Goal: Information Seeking & Learning: Check status

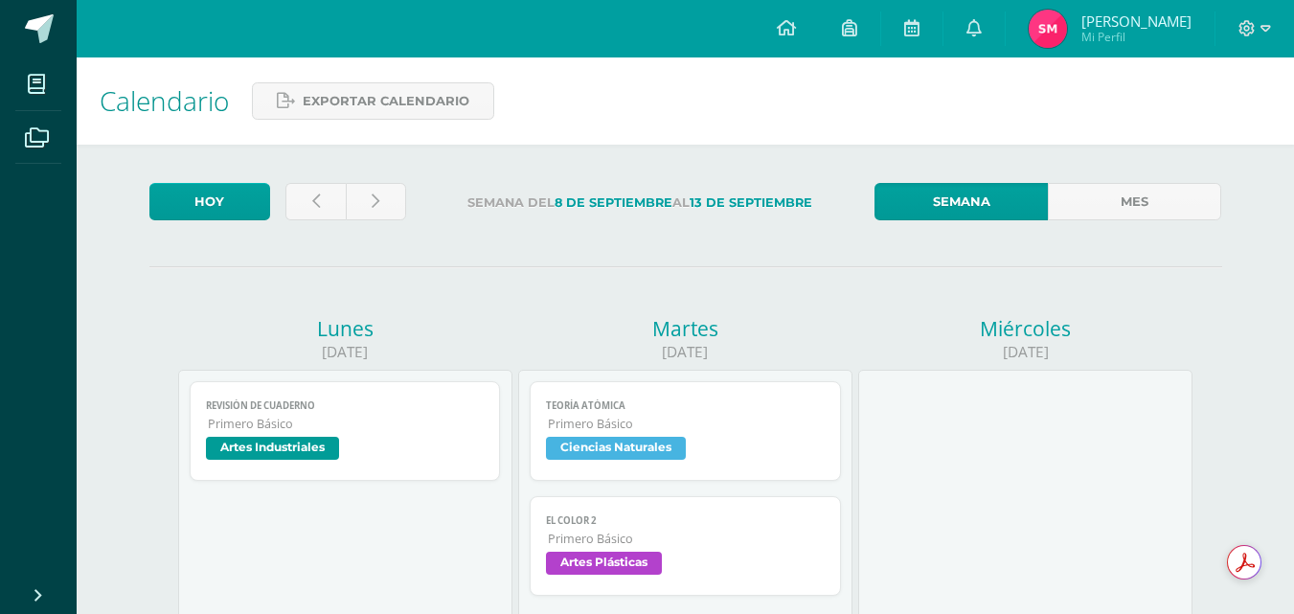
click at [1112, 31] on span "Mi Perfil" at bounding box center [1136, 37] width 110 height 16
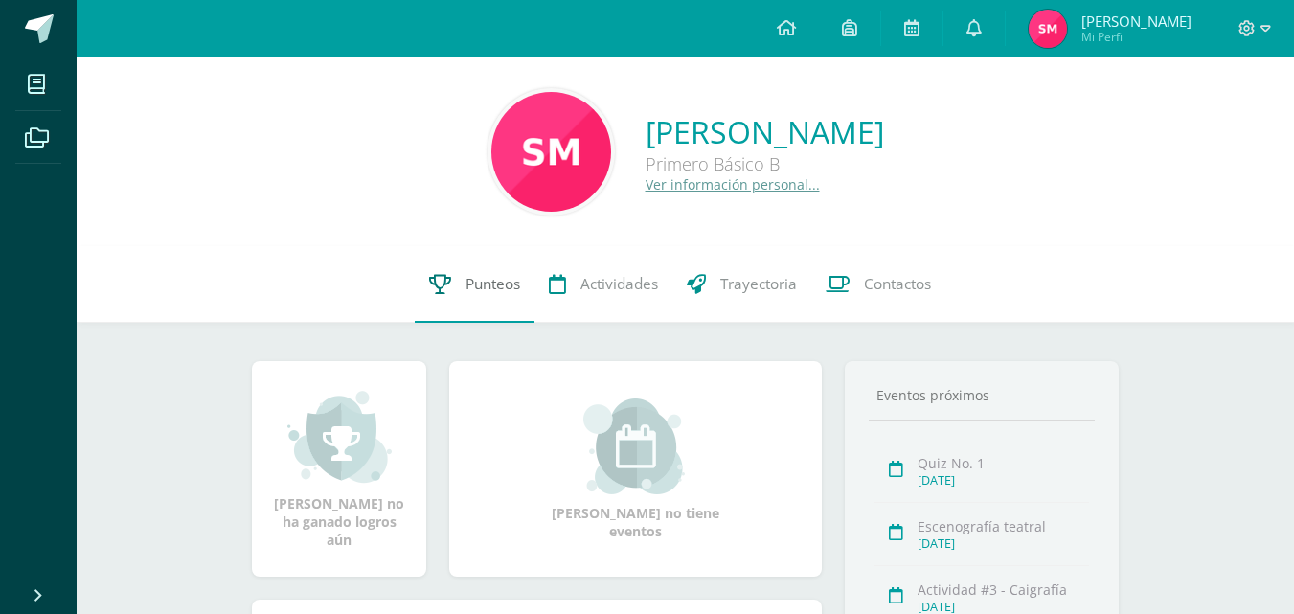
click at [474, 301] on link "Punteos" at bounding box center [475, 284] width 120 height 77
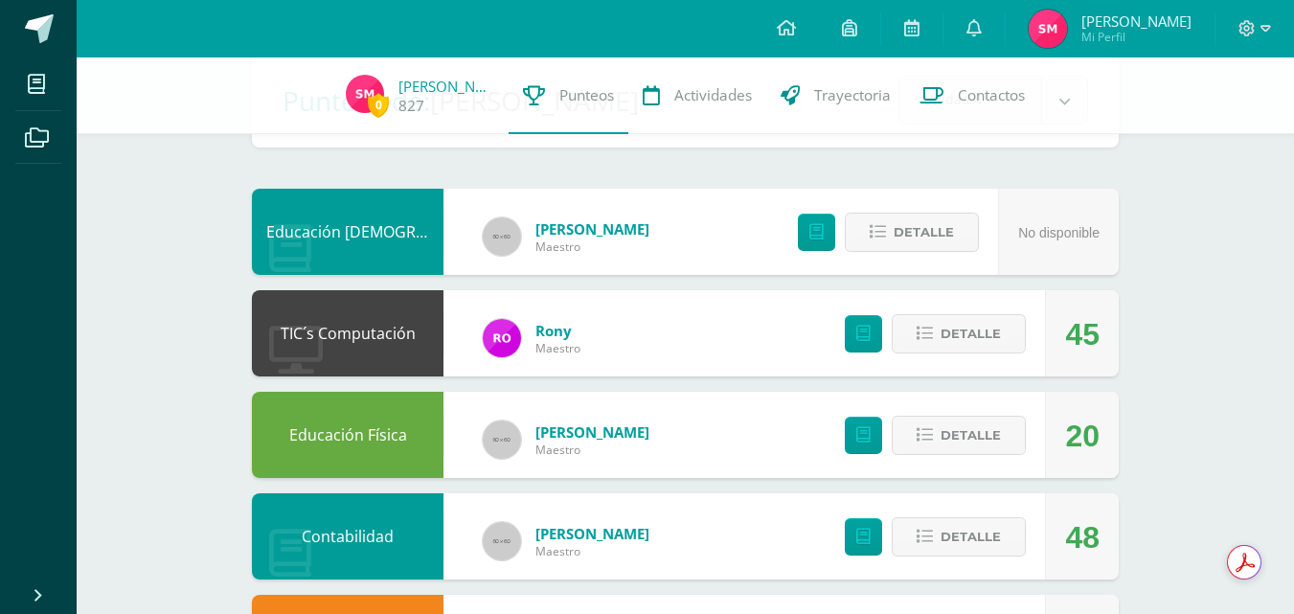
scroll to position [113, 0]
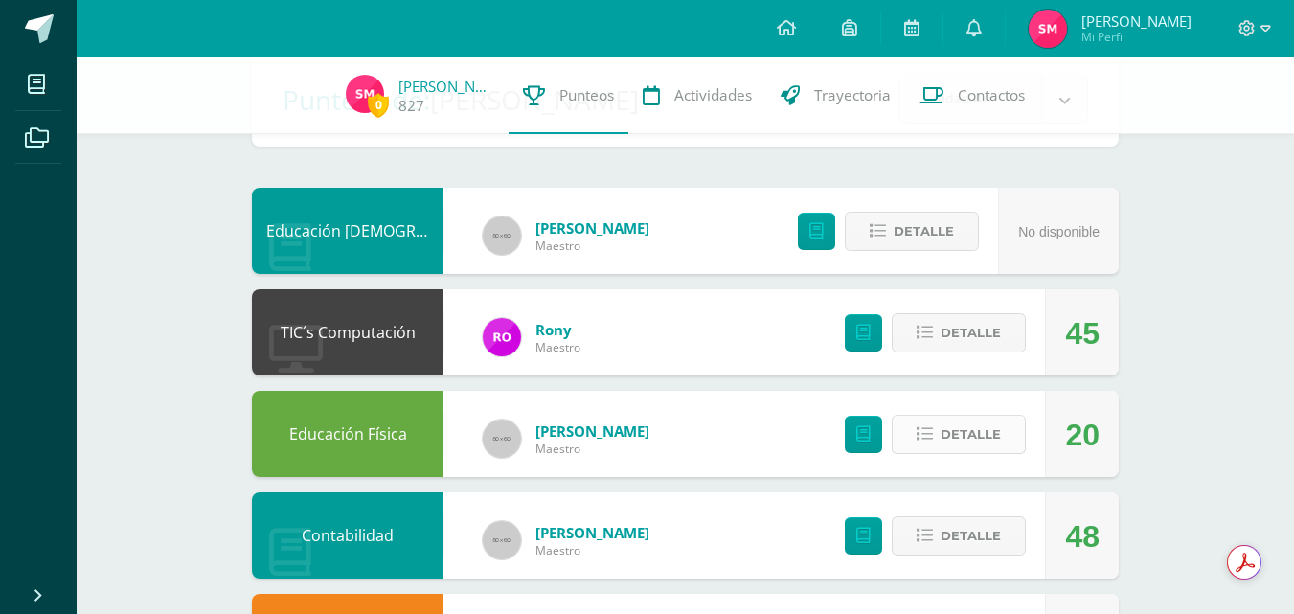
click at [985, 432] on span "Detalle" at bounding box center [970, 434] width 60 height 35
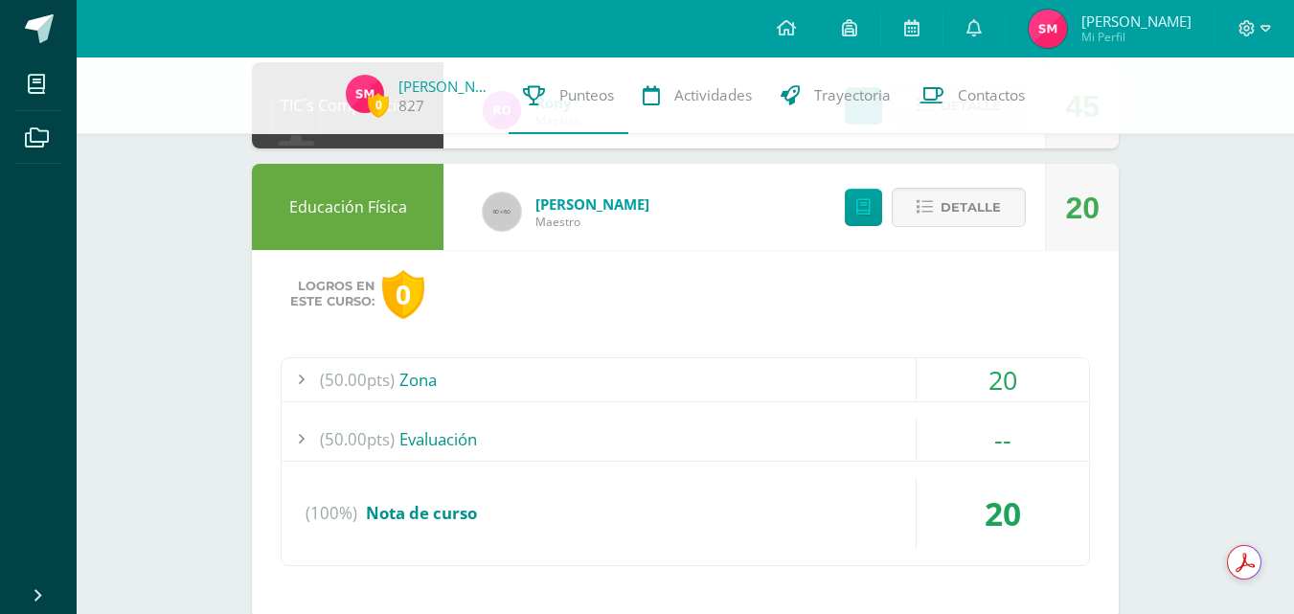
scroll to position [342, 0]
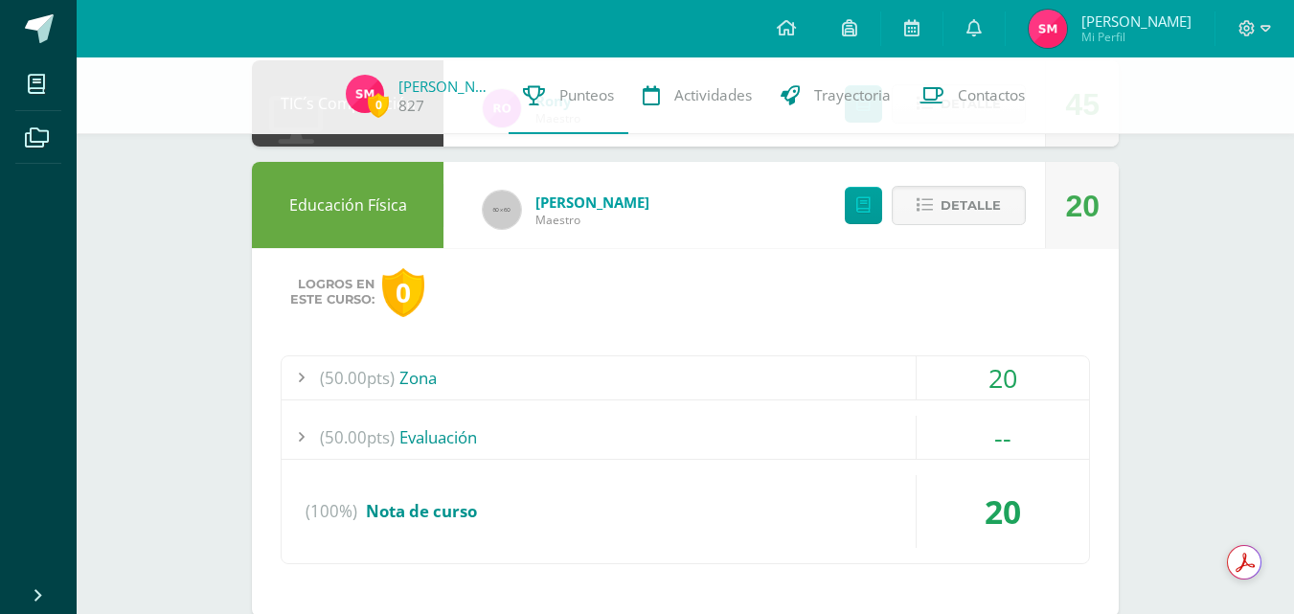
click at [686, 382] on div "(50.00pts) Zona" at bounding box center [685, 377] width 807 height 43
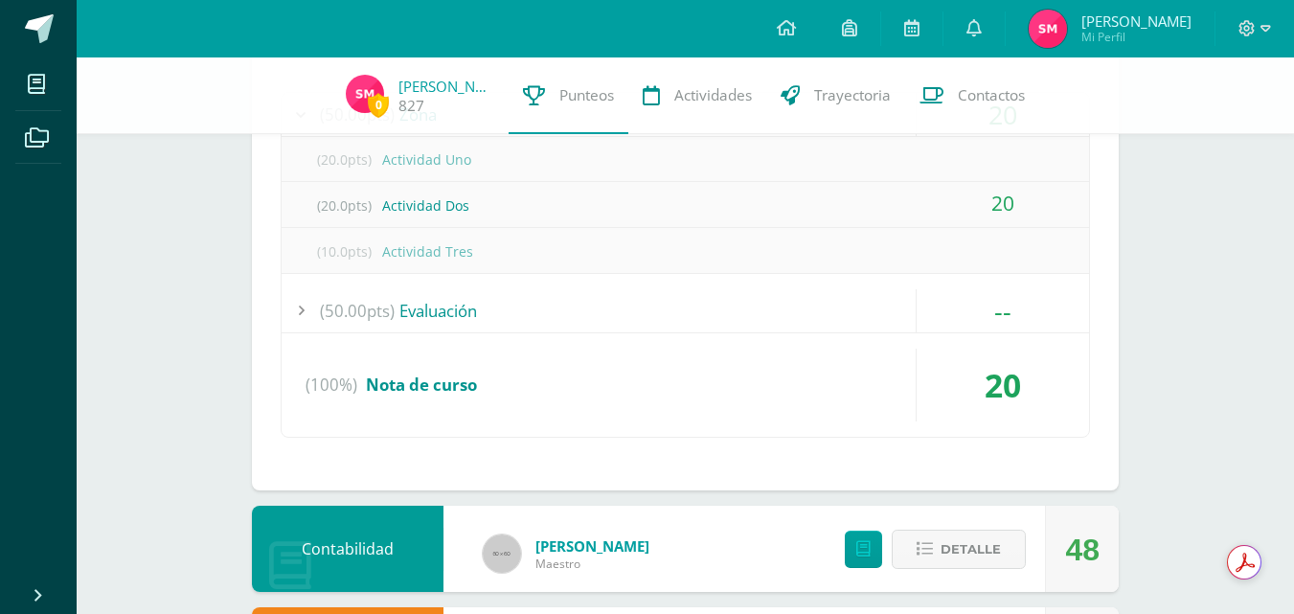
scroll to position [615, 0]
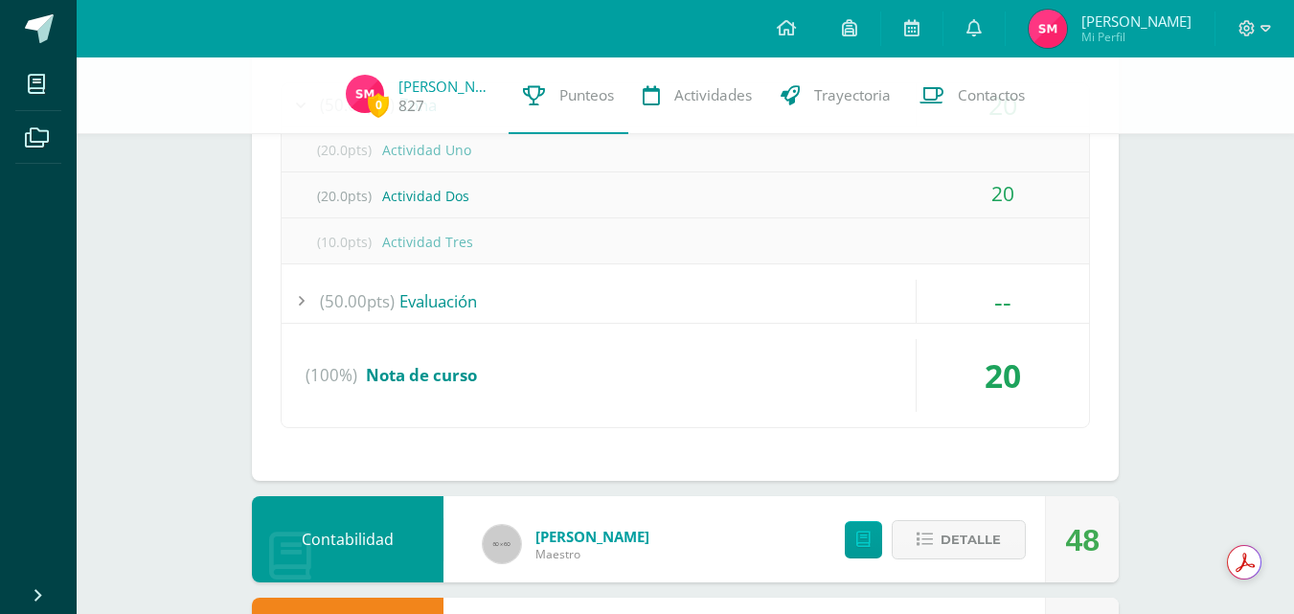
click at [641, 377] on div "(100%) Nota de curso" at bounding box center [685, 375] width 807 height 73
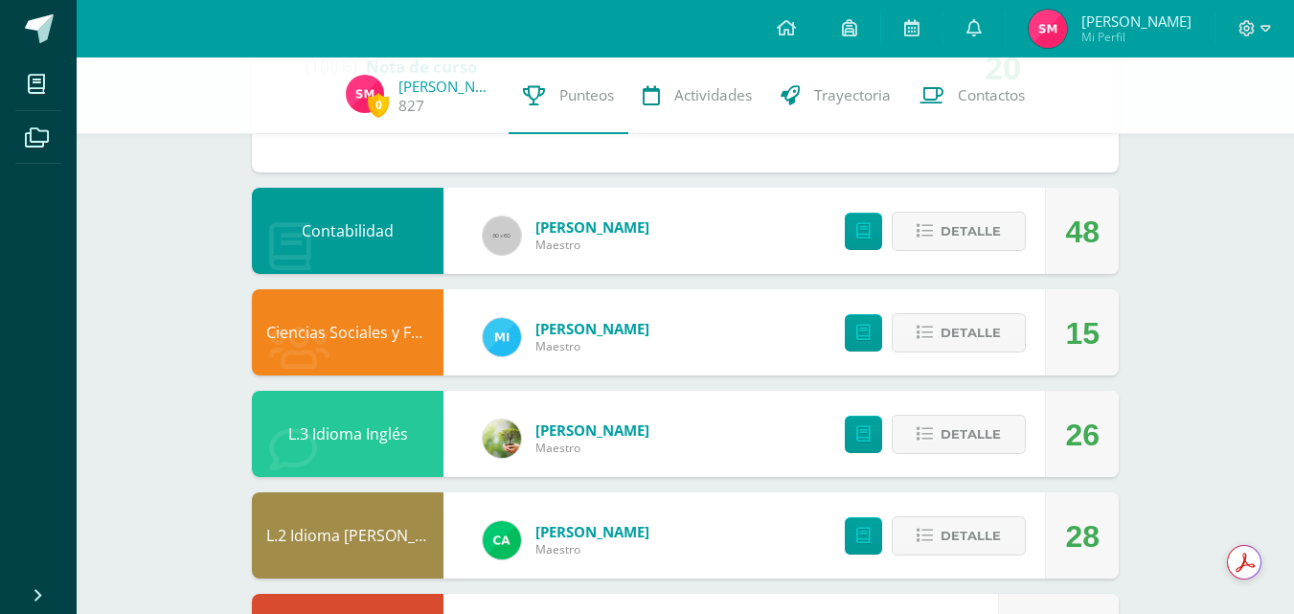
scroll to position [788, 0]
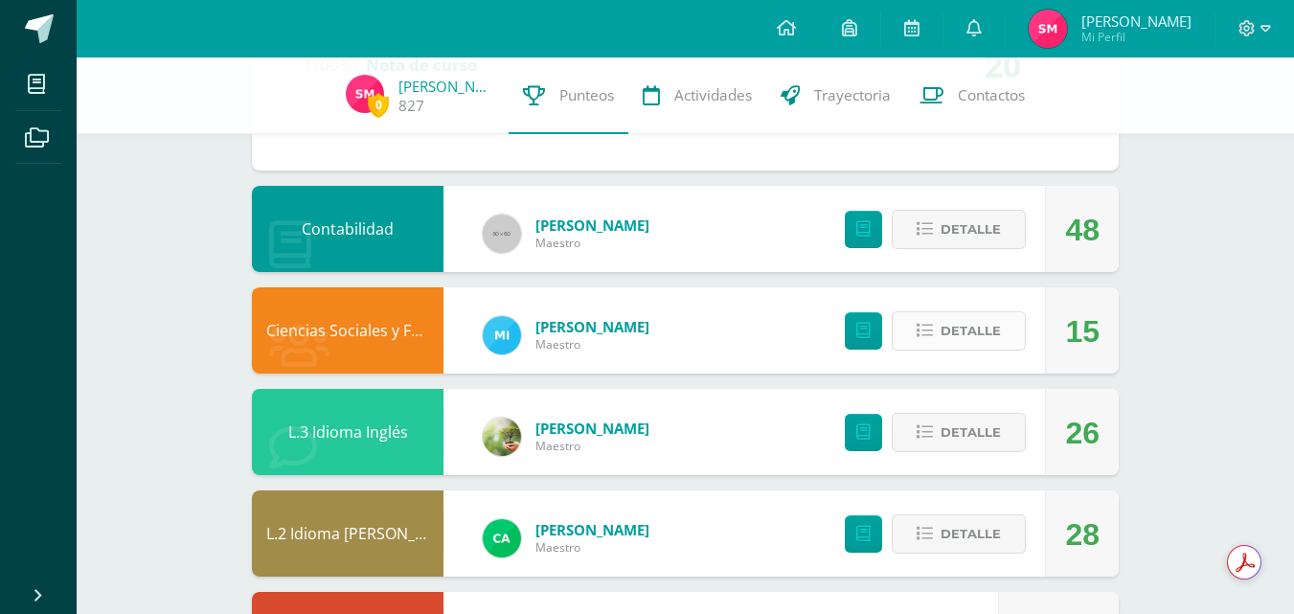
click at [953, 327] on span "Detalle" at bounding box center [970, 330] width 60 height 35
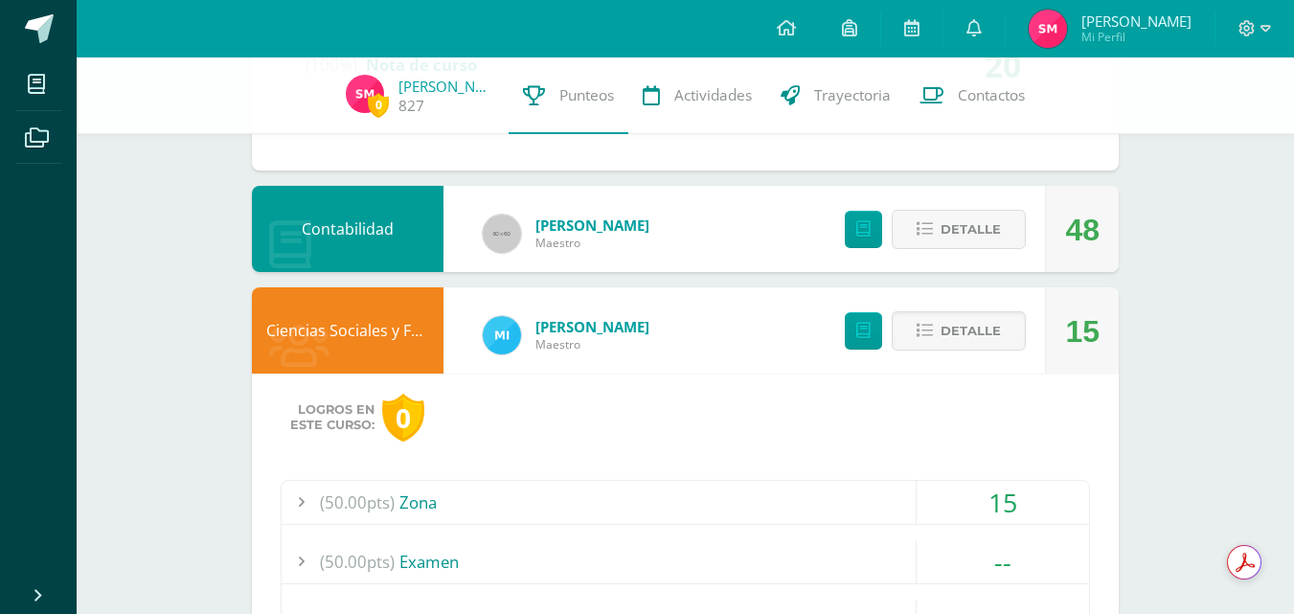
click at [636, 500] on div "(50.00pts) Zona" at bounding box center [685, 502] width 807 height 43
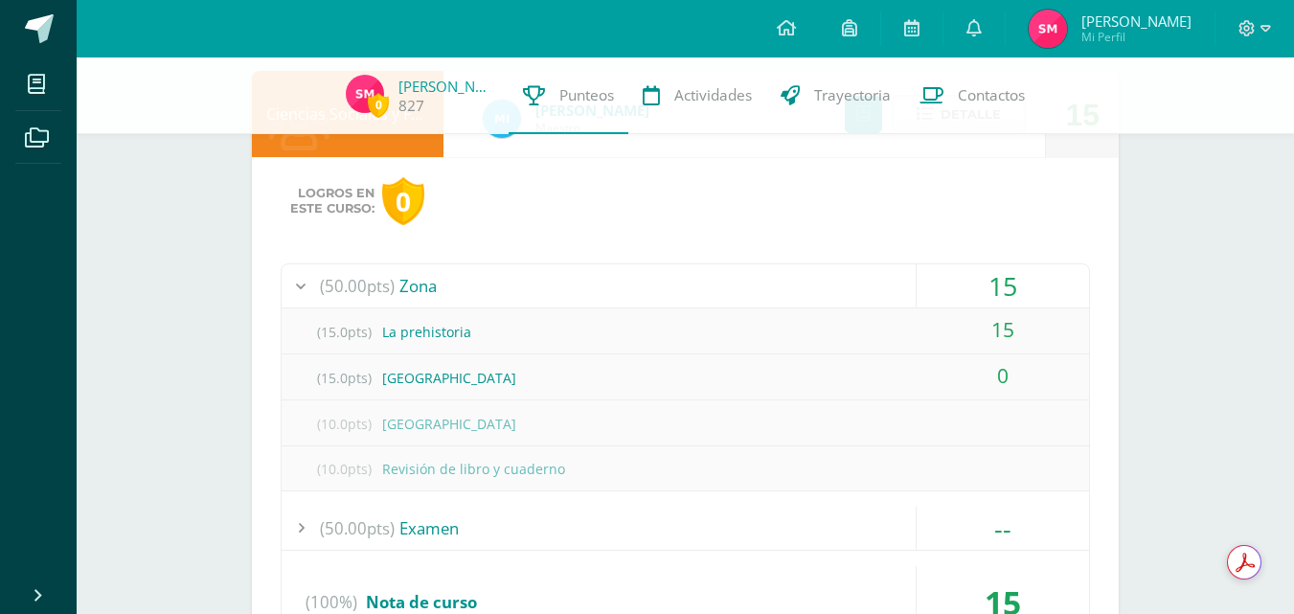
scroll to position [1009, 0]
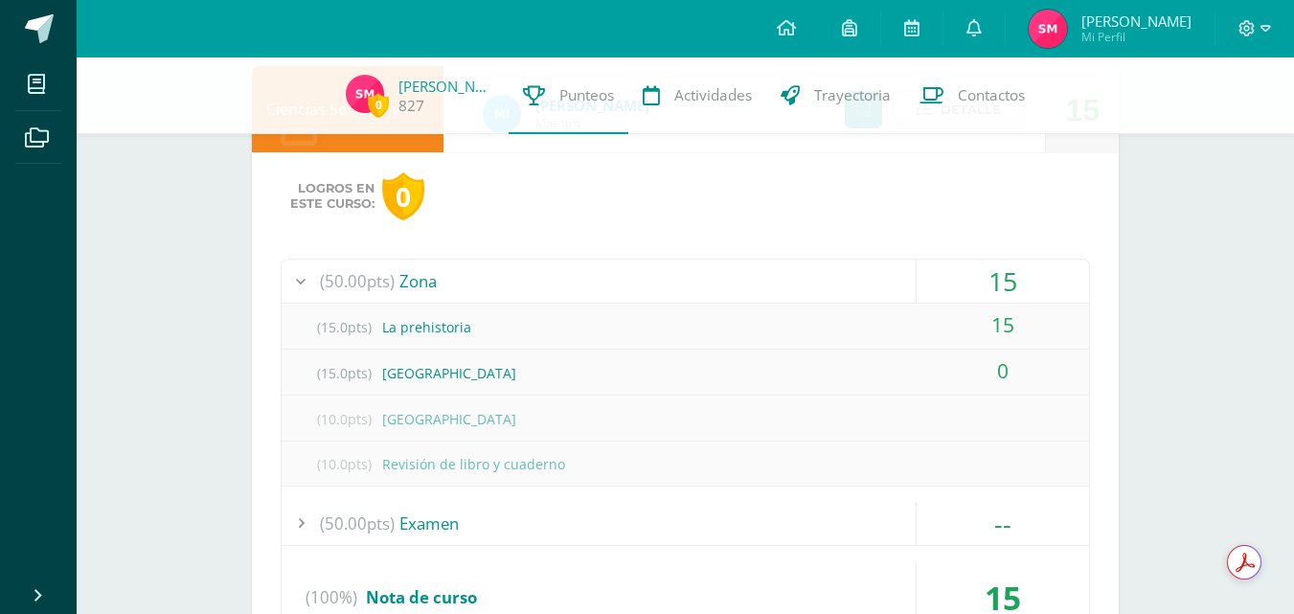
drag, startPoint x: 636, startPoint y: 500, endPoint x: 172, endPoint y: 443, distance: 466.9
click at [172, 443] on div "0 Silvia Monroy 827 Punteos Actividades Trayectoria Contactos Pendiente Punteos…" at bounding box center [685, 402] width 1217 height 2709
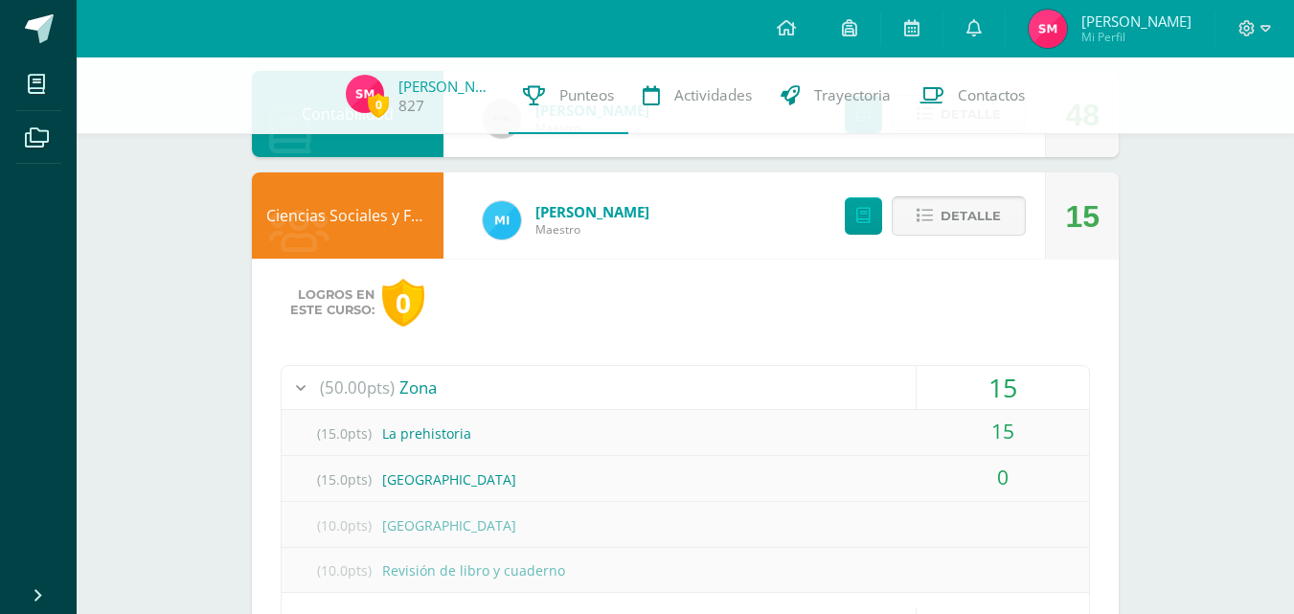
click at [945, 209] on span "Detalle" at bounding box center [970, 215] width 60 height 35
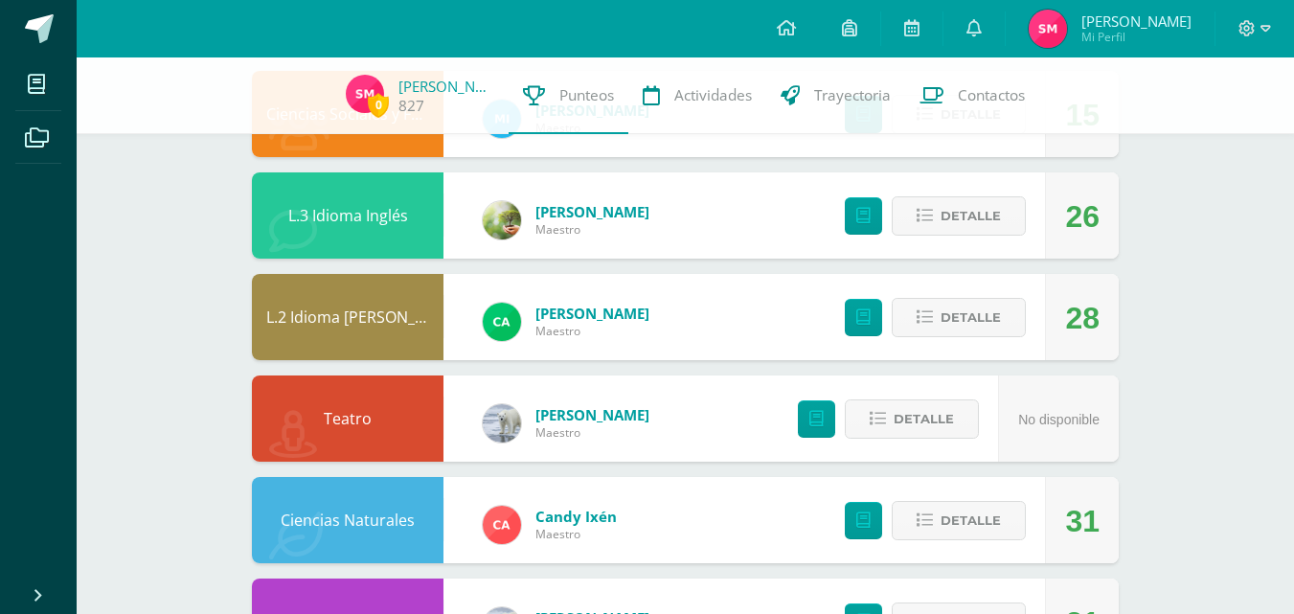
scroll to position [1005, 0]
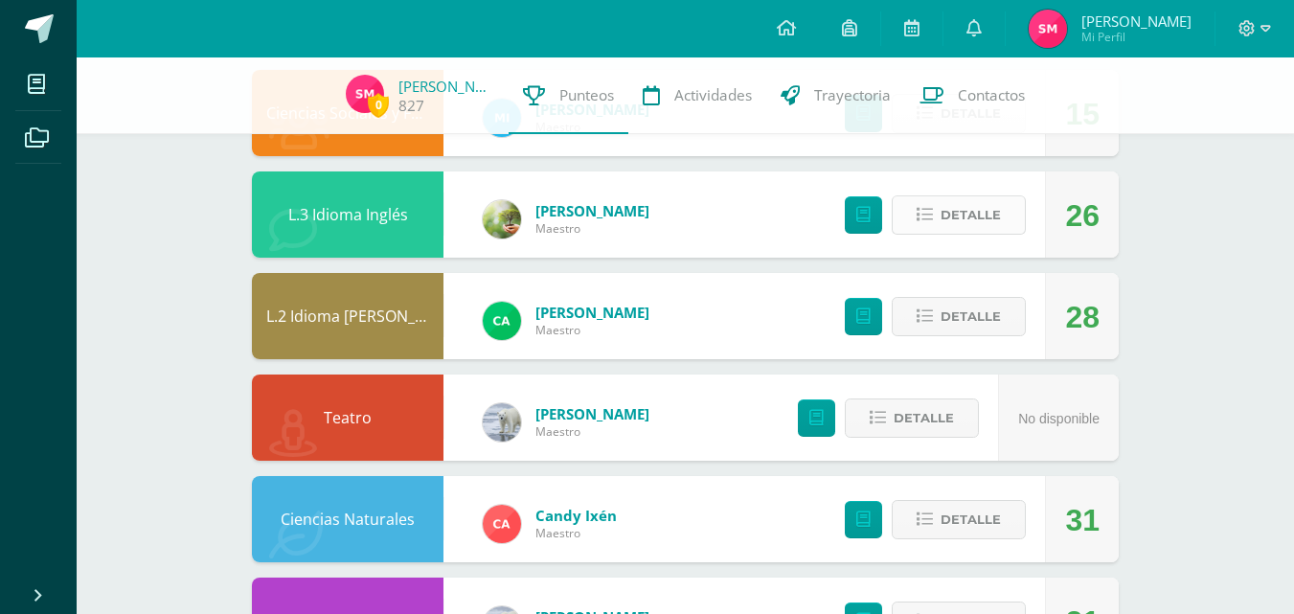
click at [959, 213] on span "Detalle" at bounding box center [970, 214] width 60 height 35
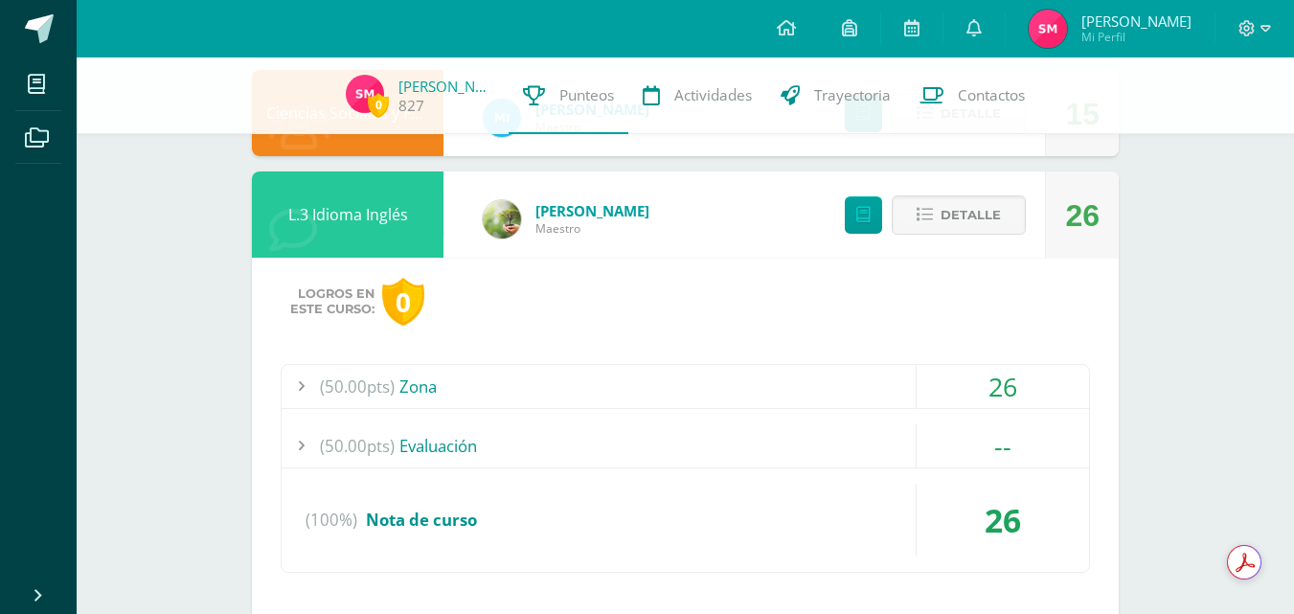
click at [715, 383] on div "(50.00pts) Zona" at bounding box center [685, 386] width 807 height 43
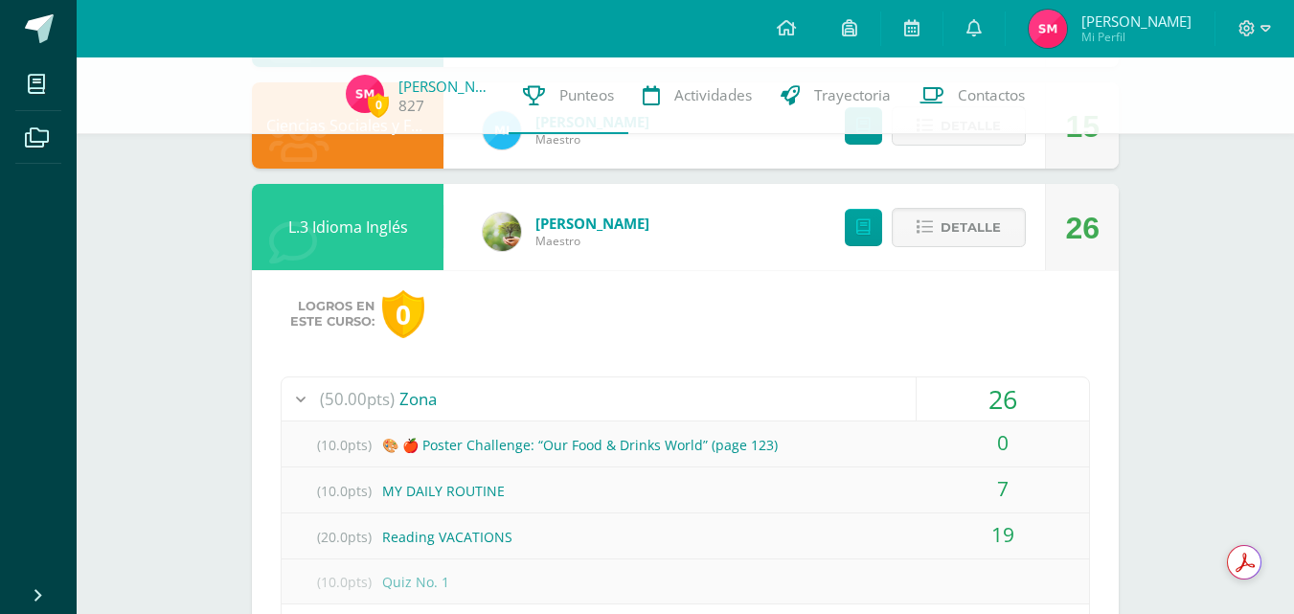
scroll to position [984, 0]
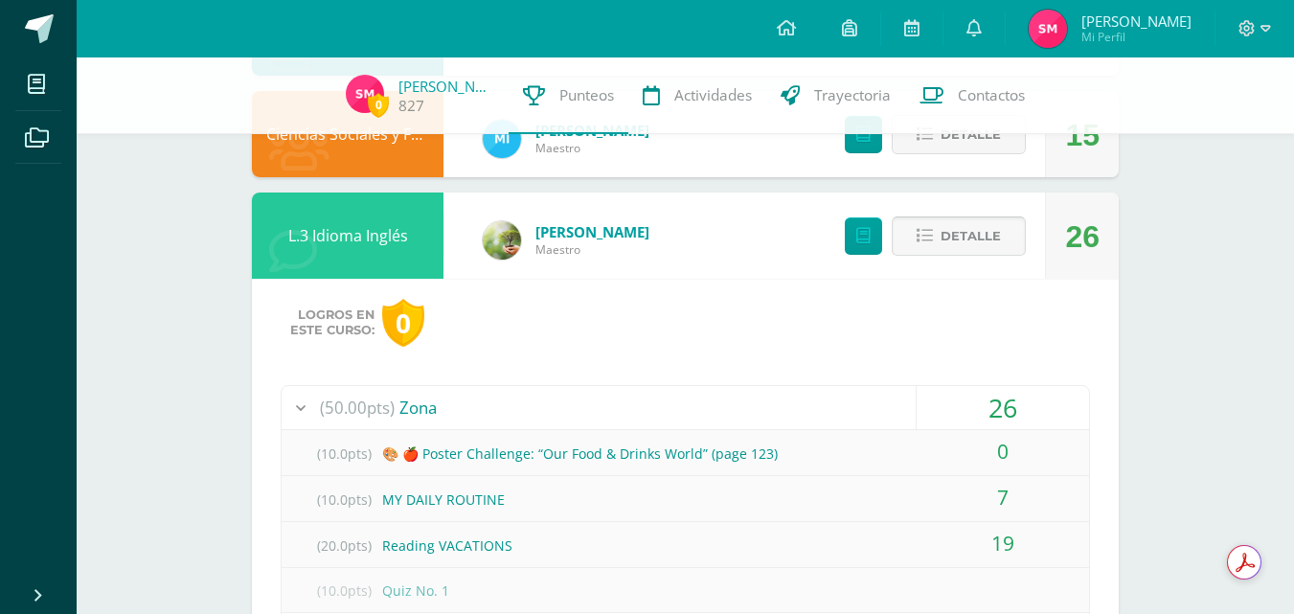
click at [995, 239] on span "Detalle" at bounding box center [970, 235] width 60 height 35
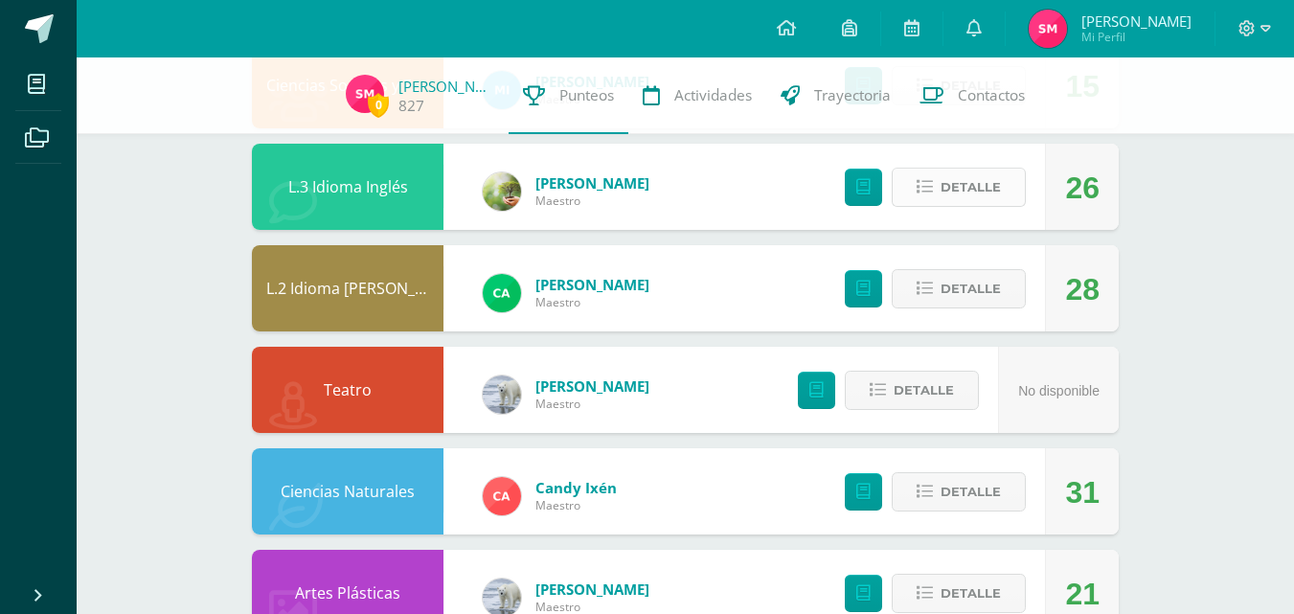
scroll to position [1035, 0]
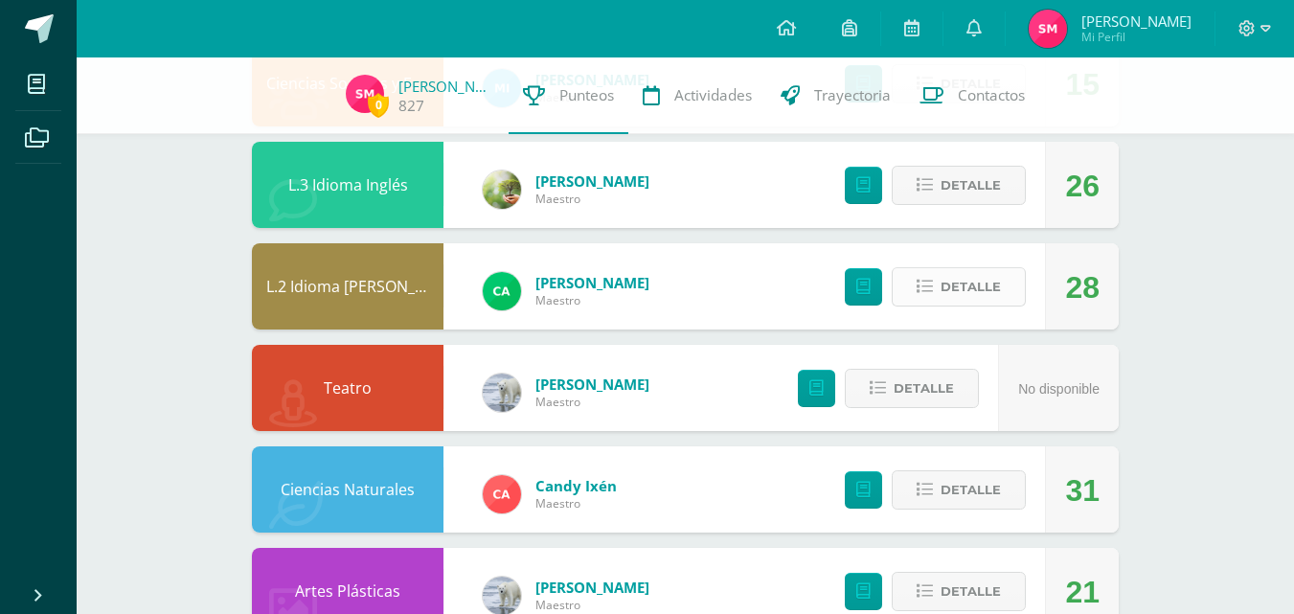
click at [998, 293] on span "Detalle" at bounding box center [970, 286] width 60 height 35
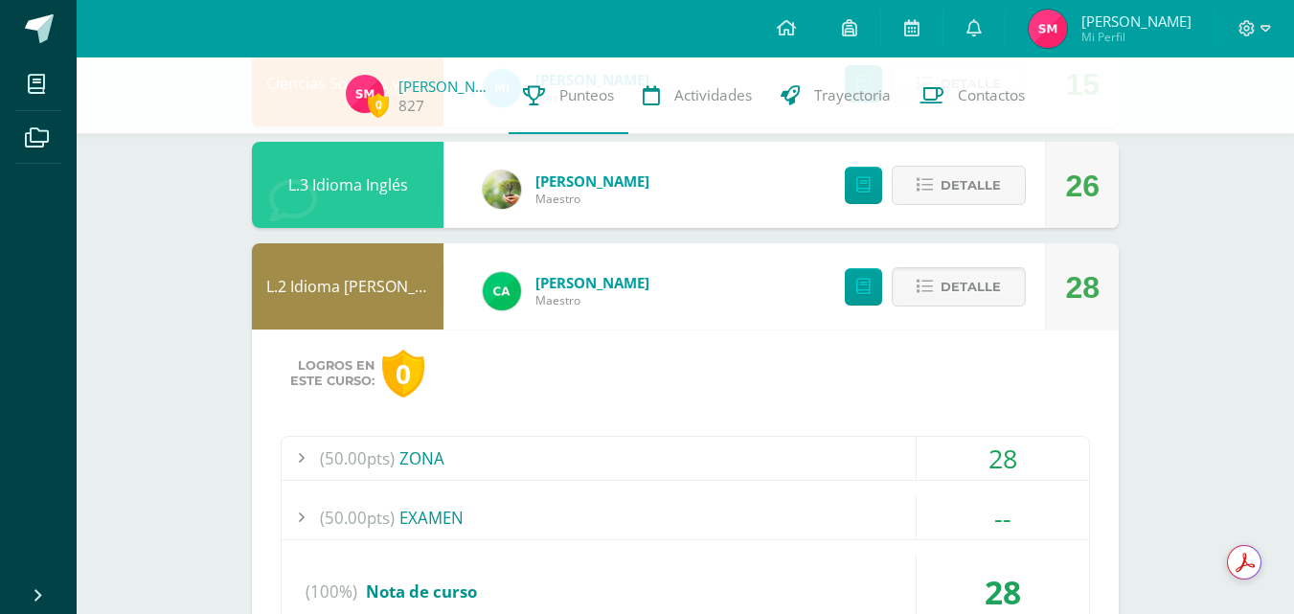
click at [612, 465] on div "(50.00pts) ZONA" at bounding box center [685, 458] width 807 height 43
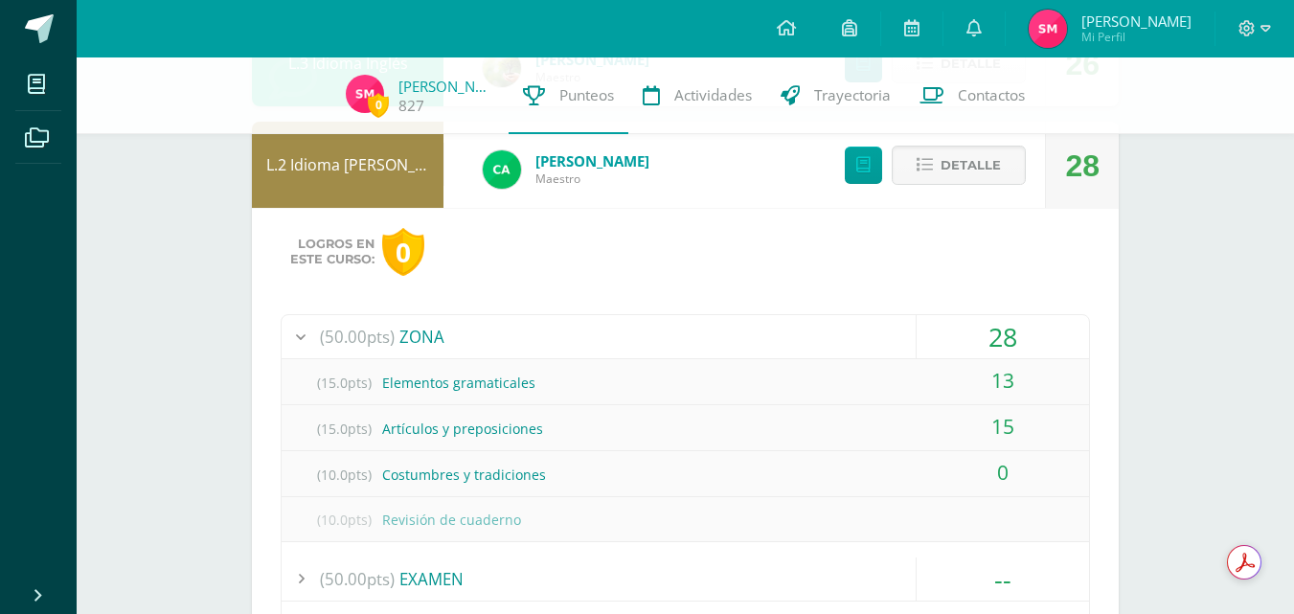
scroll to position [1139, 0]
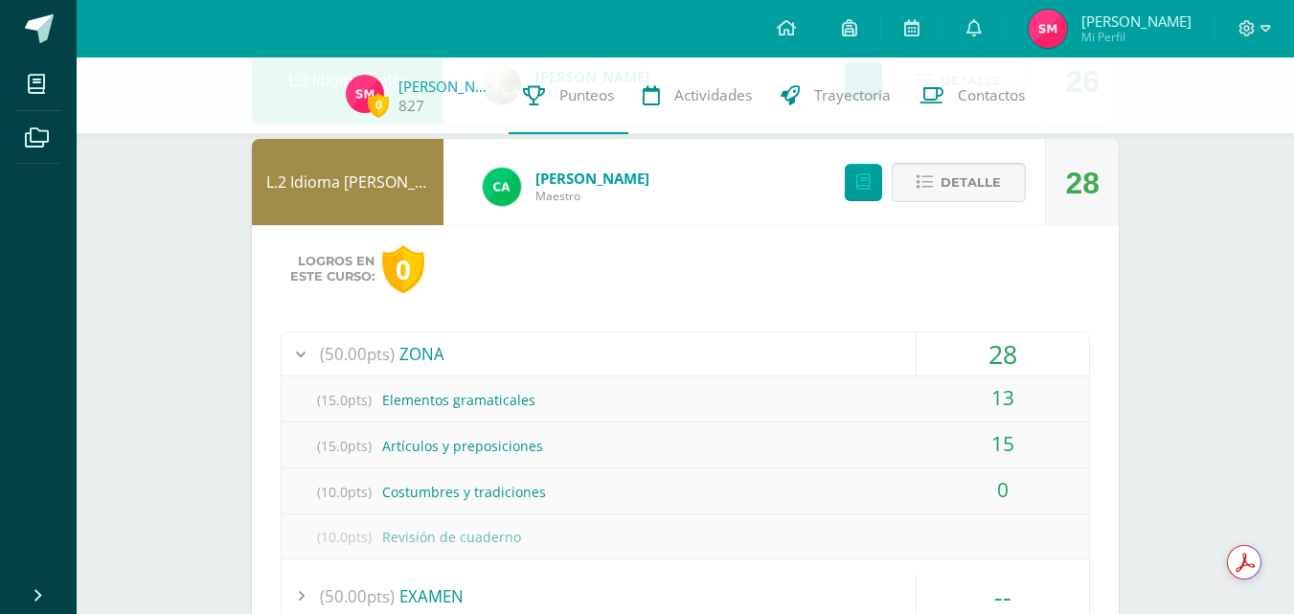
click at [959, 181] on span "Detalle" at bounding box center [970, 182] width 60 height 35
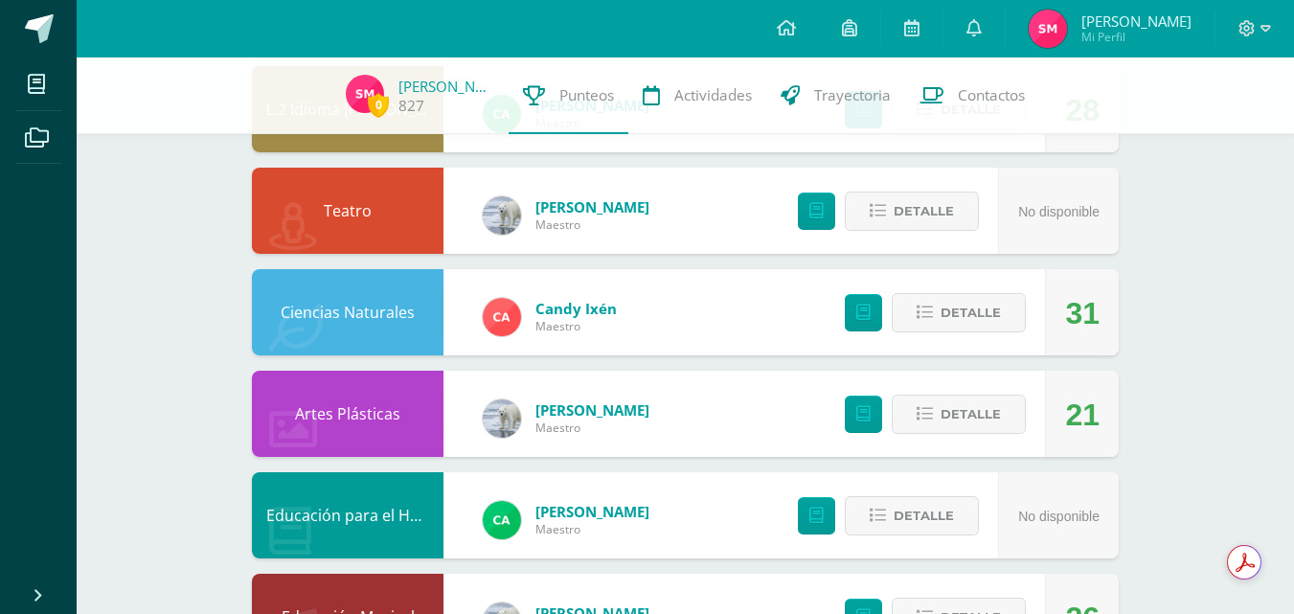
scroll to position [1213, 0]
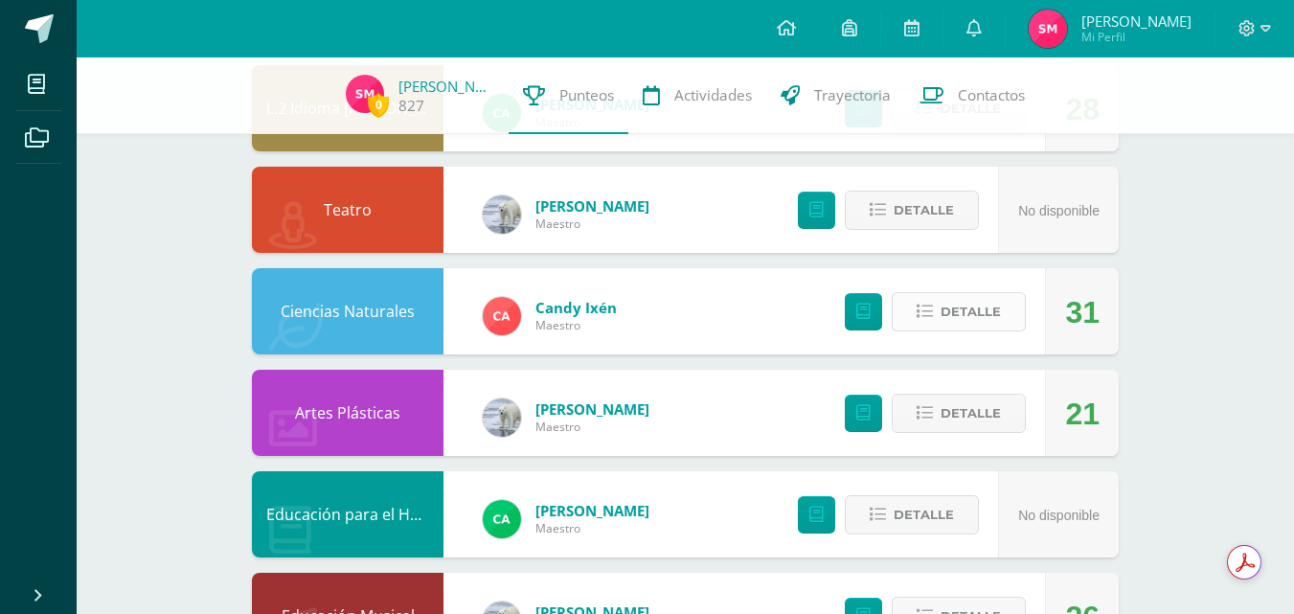
click at [946, 310] on span "Detalle" at bounding box center [970, 311] width 60 height 35
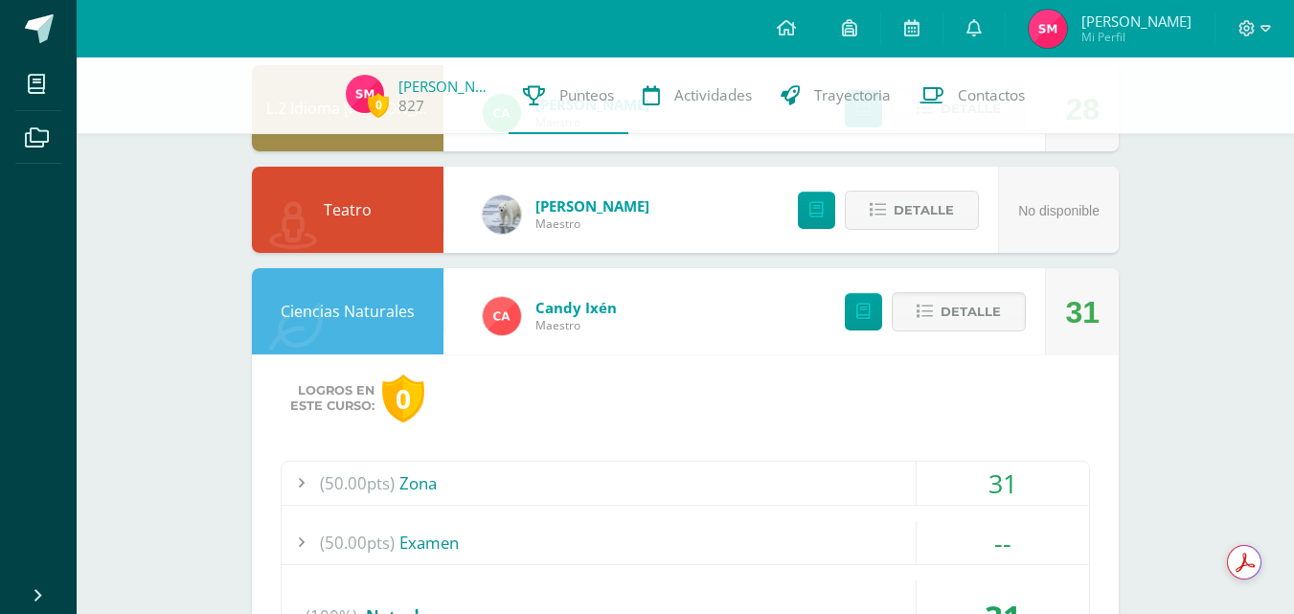
click at [801, 479] on div "(50.00pts) Zona" at bounding box center [685, 483] width 807 height 43
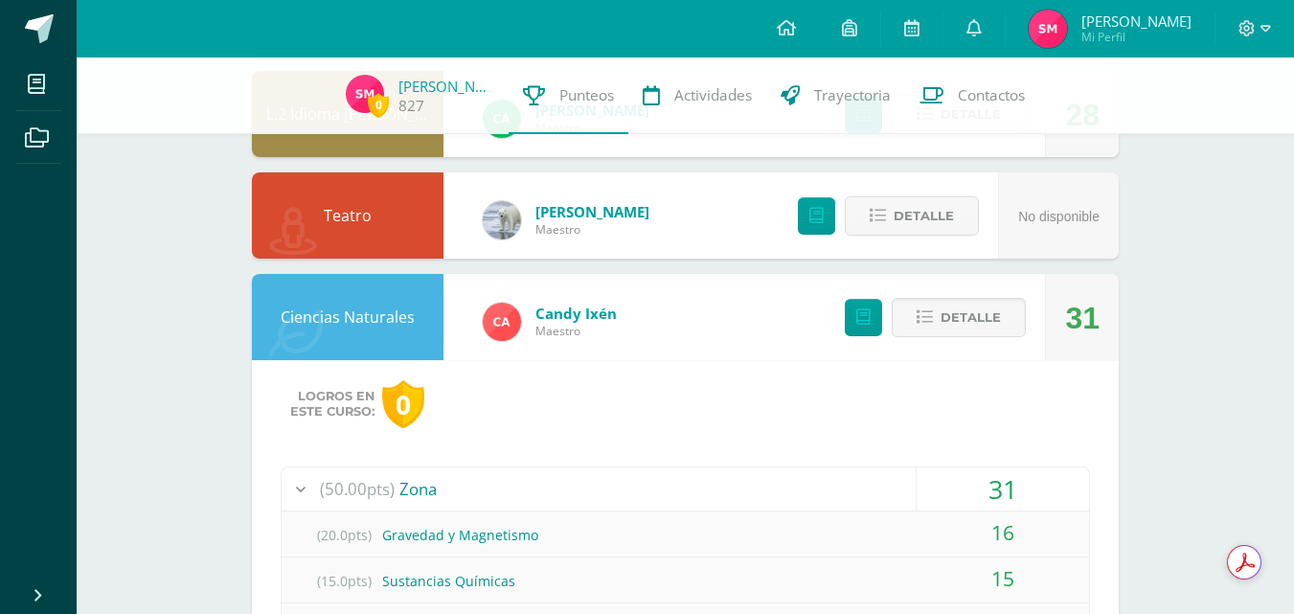
scroll to position [1170, 0]
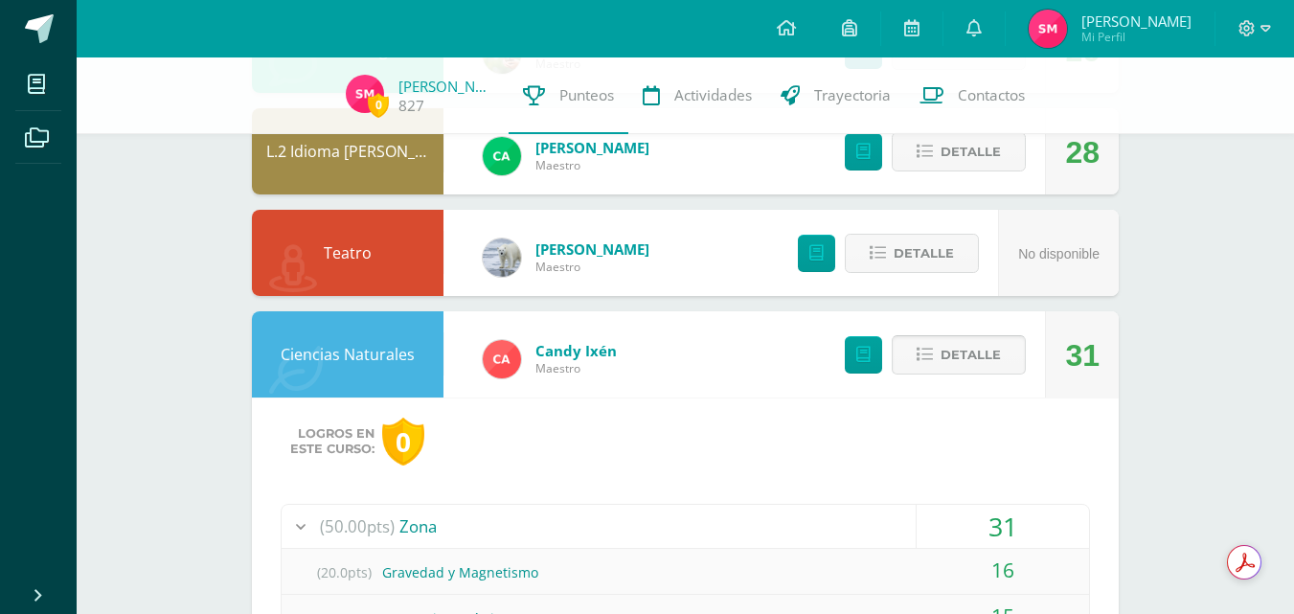
click at [956, 352] on span "Detalle" at bounding box center [970, 354] width 60 height 35
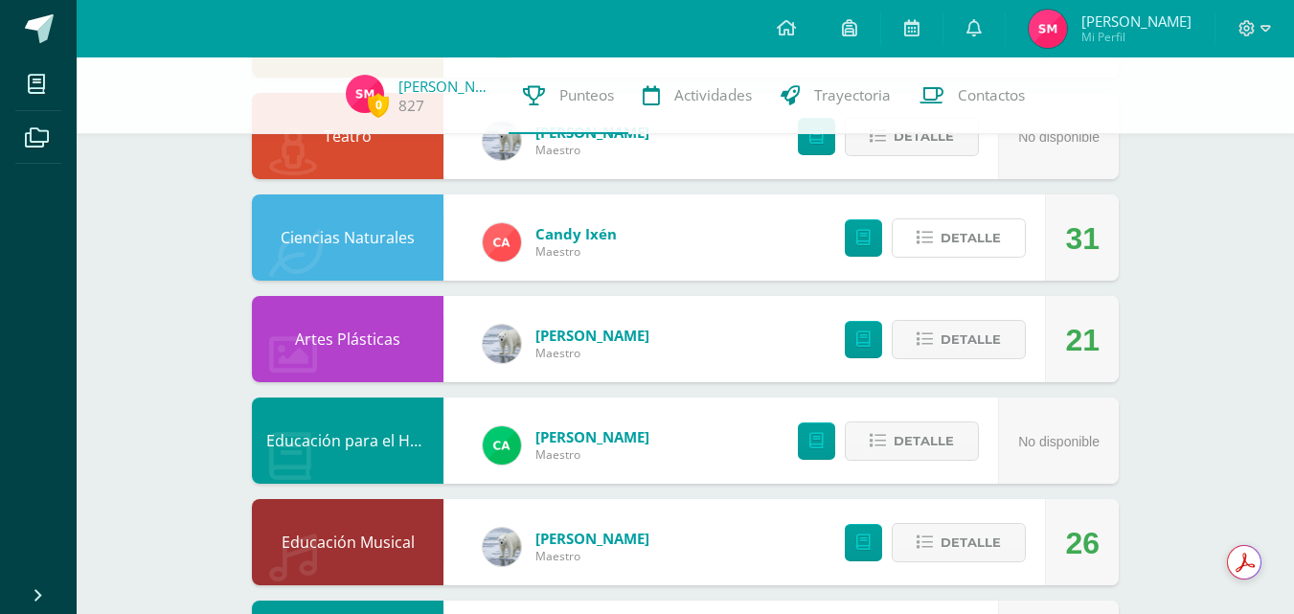
scroll to position [1352, 0]
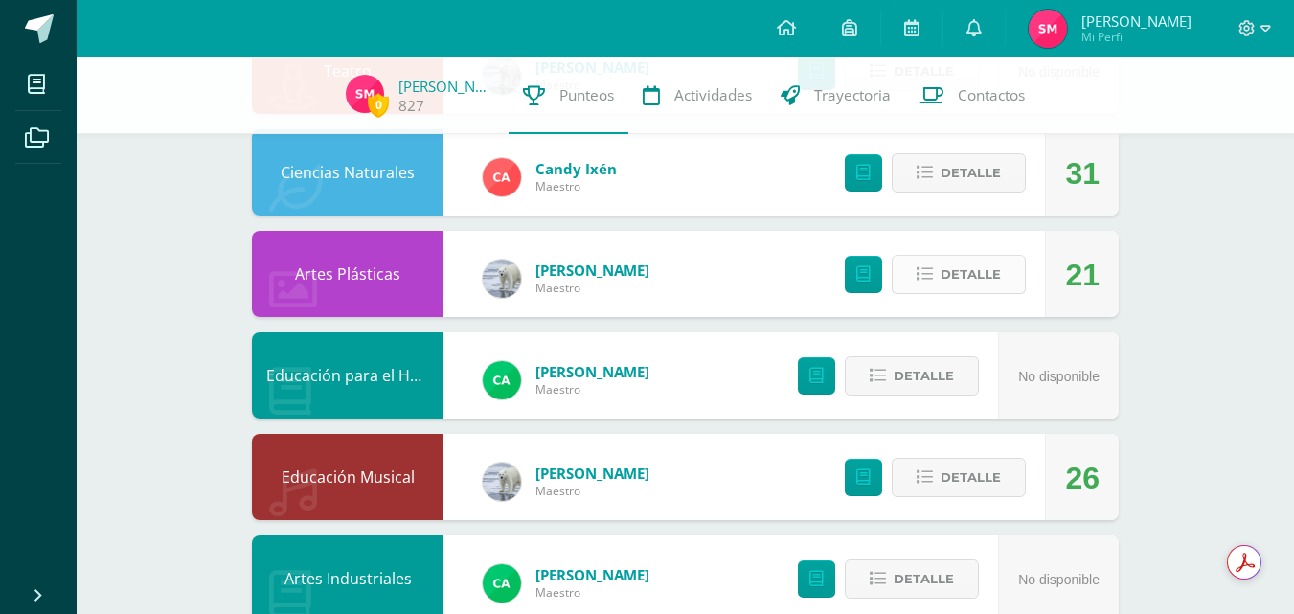
click at [947, 283] on span "Detalle" at bounding box center [970, 274] width 60 height 35
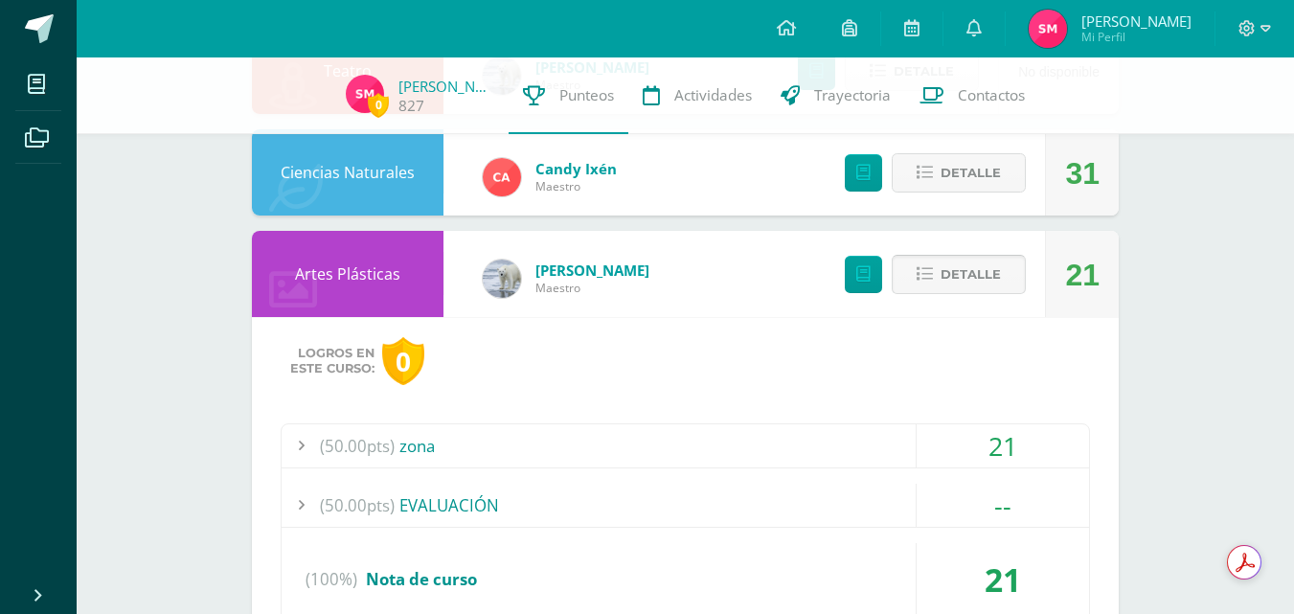
click at [990, 281] on span "Detalle" at bounding box center [970, 274] width 60 height 35
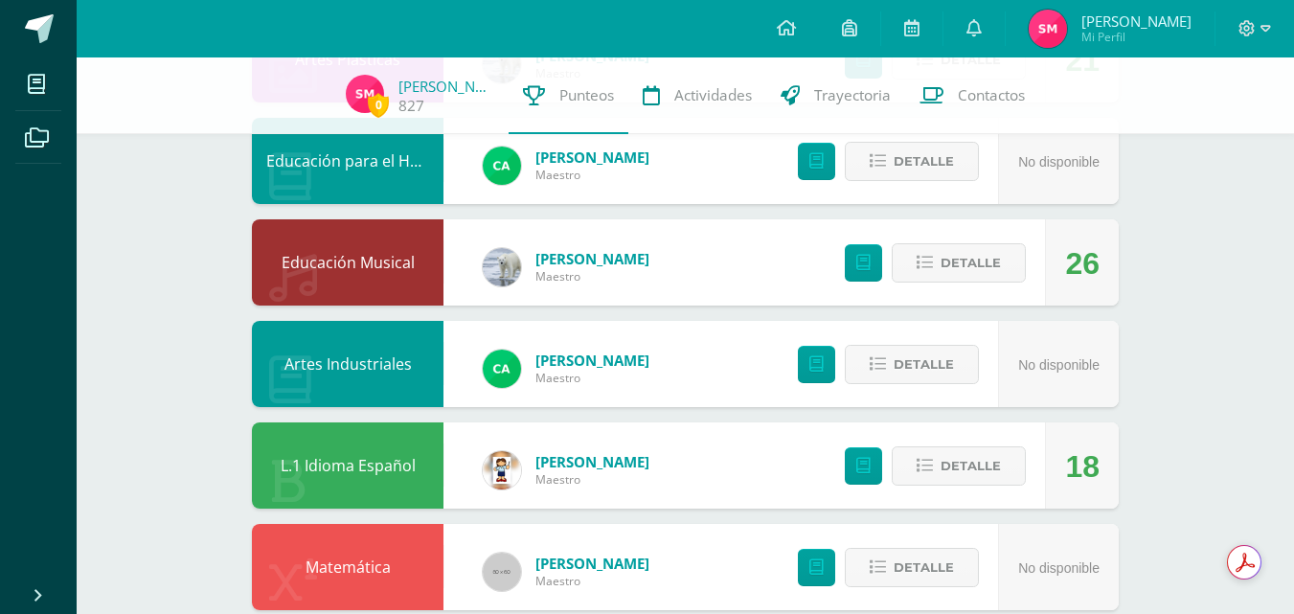
scroll to position [1568, 0]
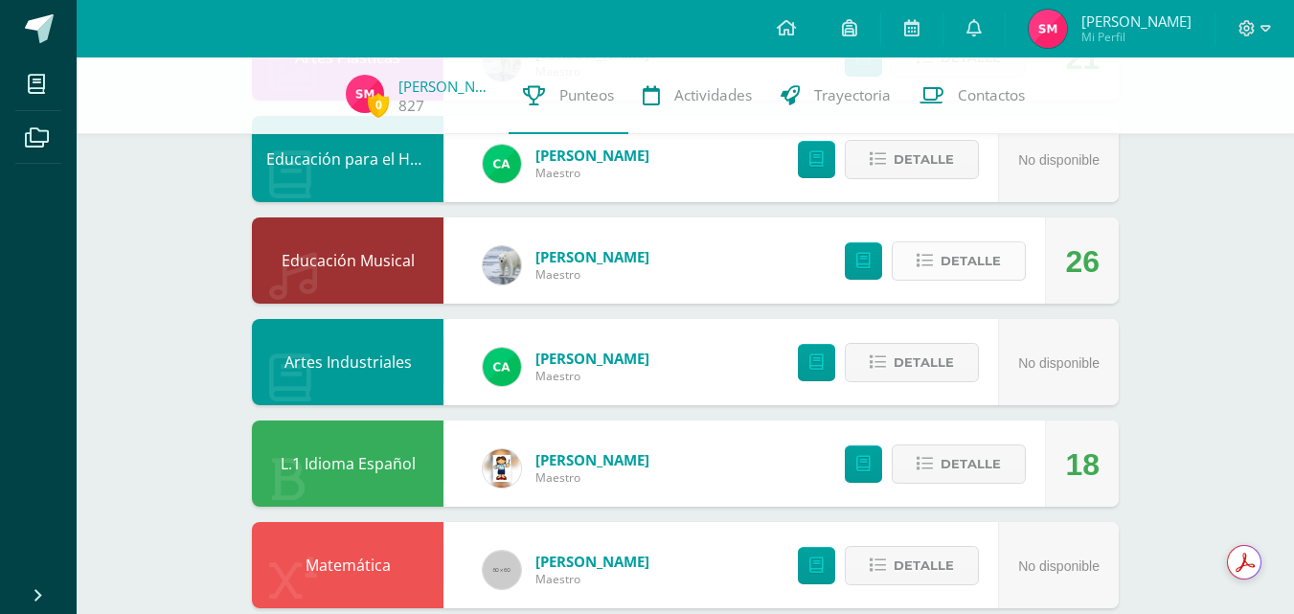
click at [955, 251] on span "Detalle" at bounding box center [970, 260] width 60 height 35
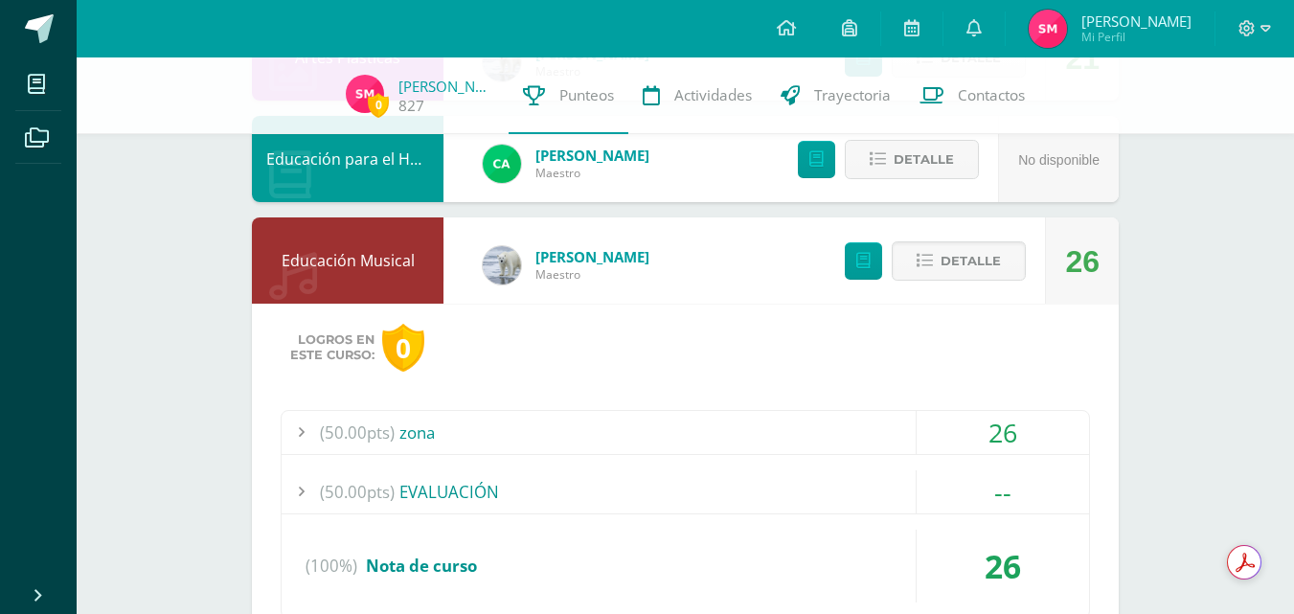
click at [771, 428] on div "(50.00pts) zona" at bounding box center [685, 432] width 807 height 43
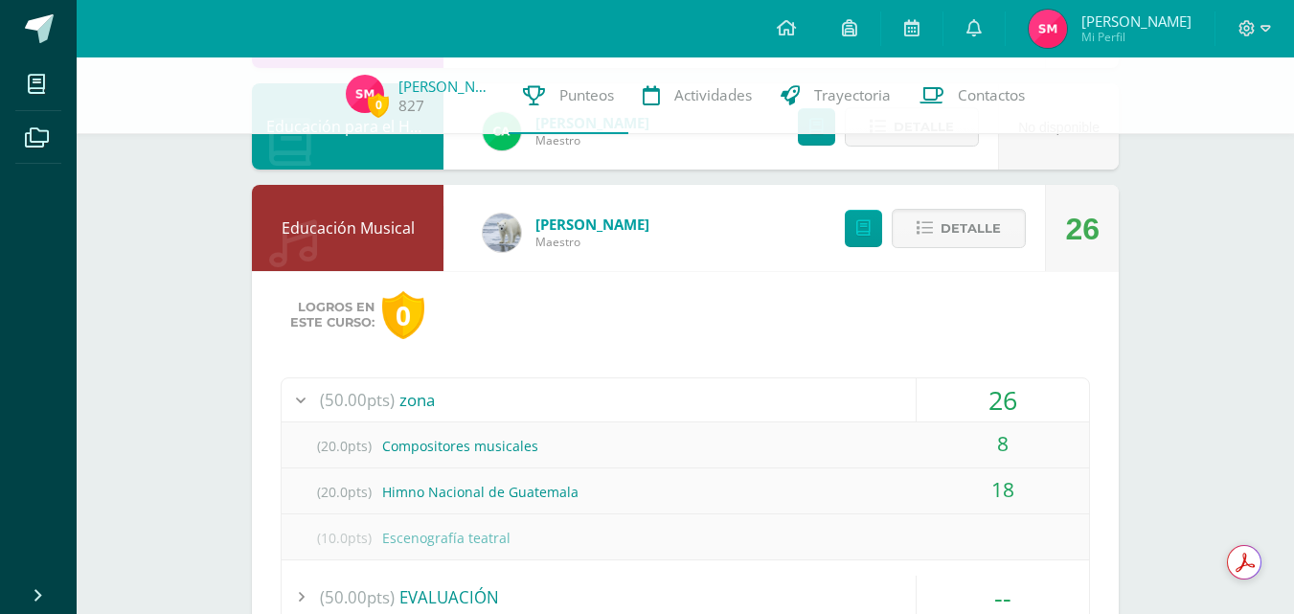
scroll to position [1597, 0]
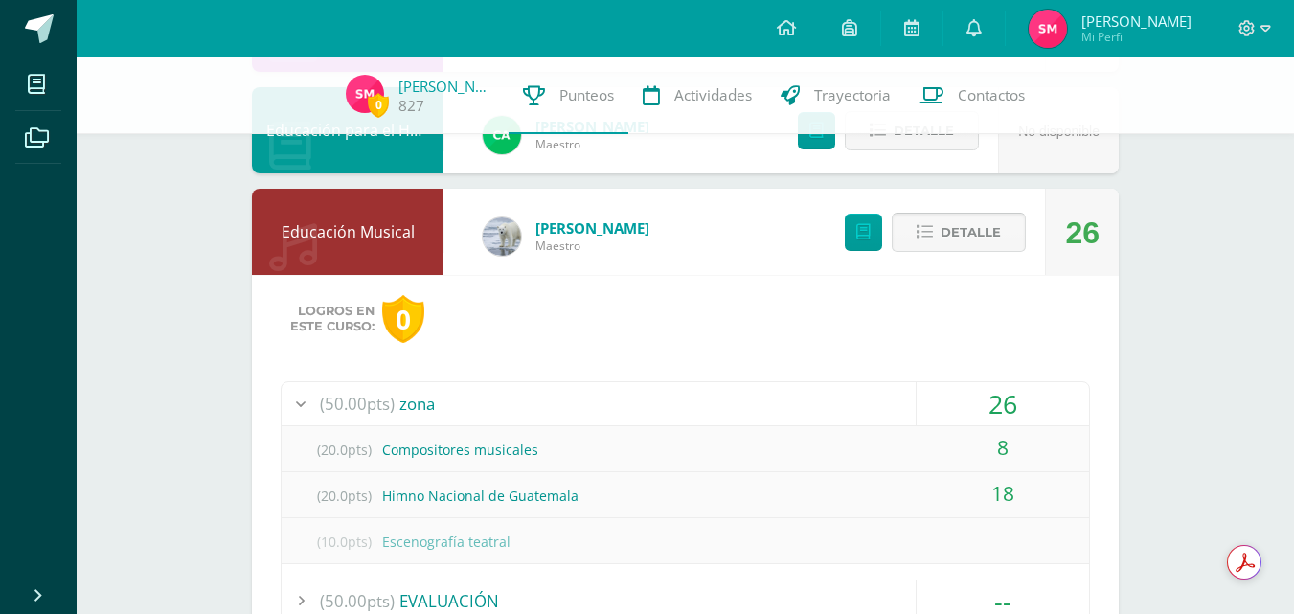
click at [951, 230] on span "Detalle" at bounding box center [970, 231] width 60 height 35
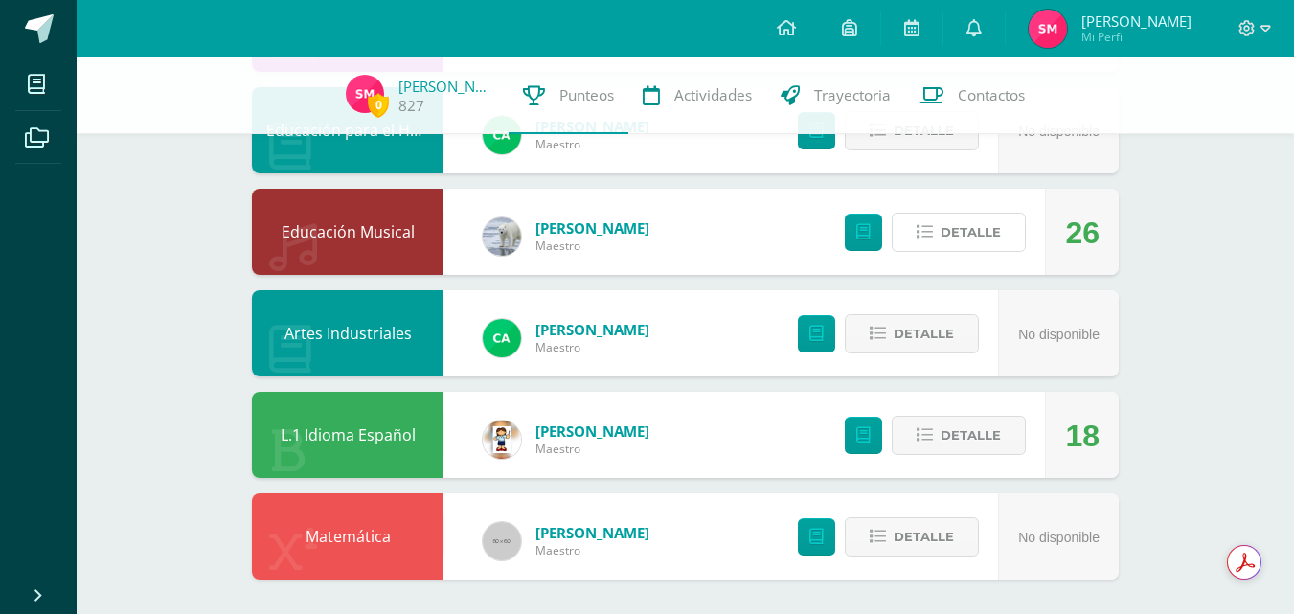
scroll to position [1601, 0]
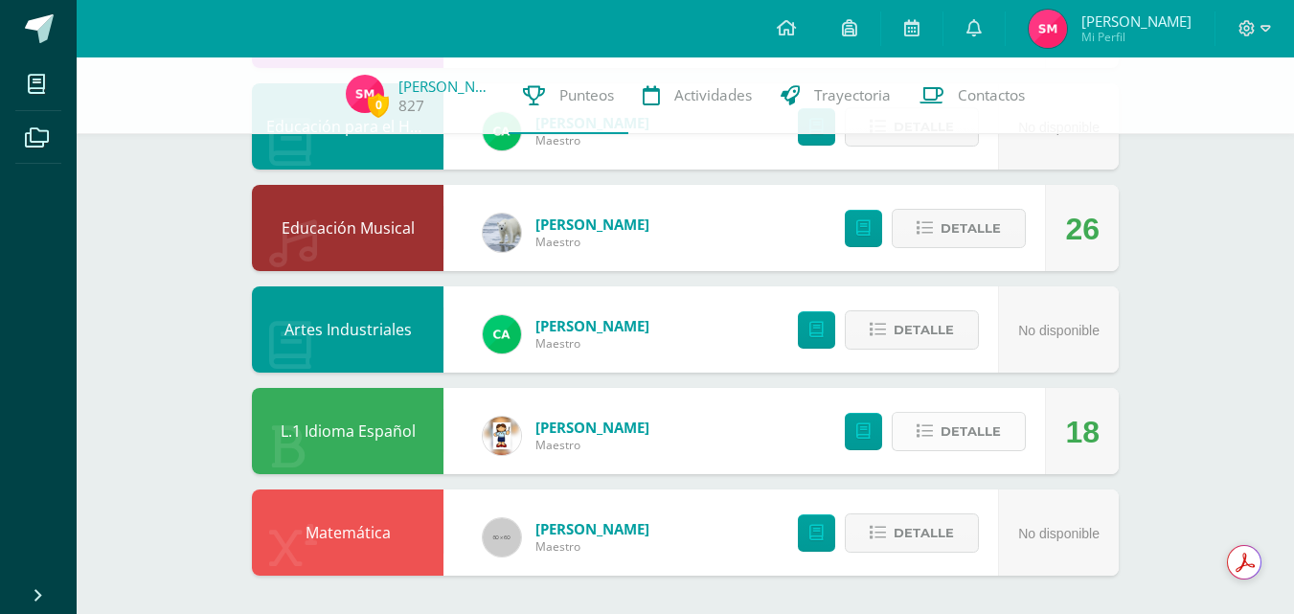
click at [959, 417] on span "Detalle" at bounding box center [970, 431] width 60 height 35
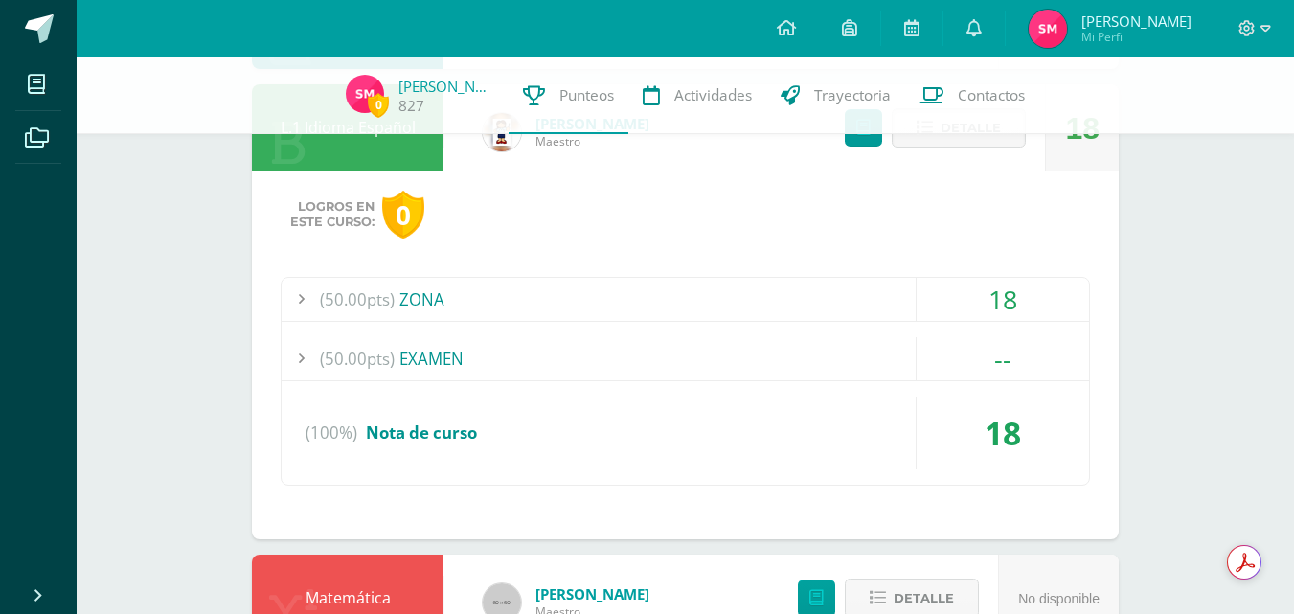
scroll to position [1970, 0]
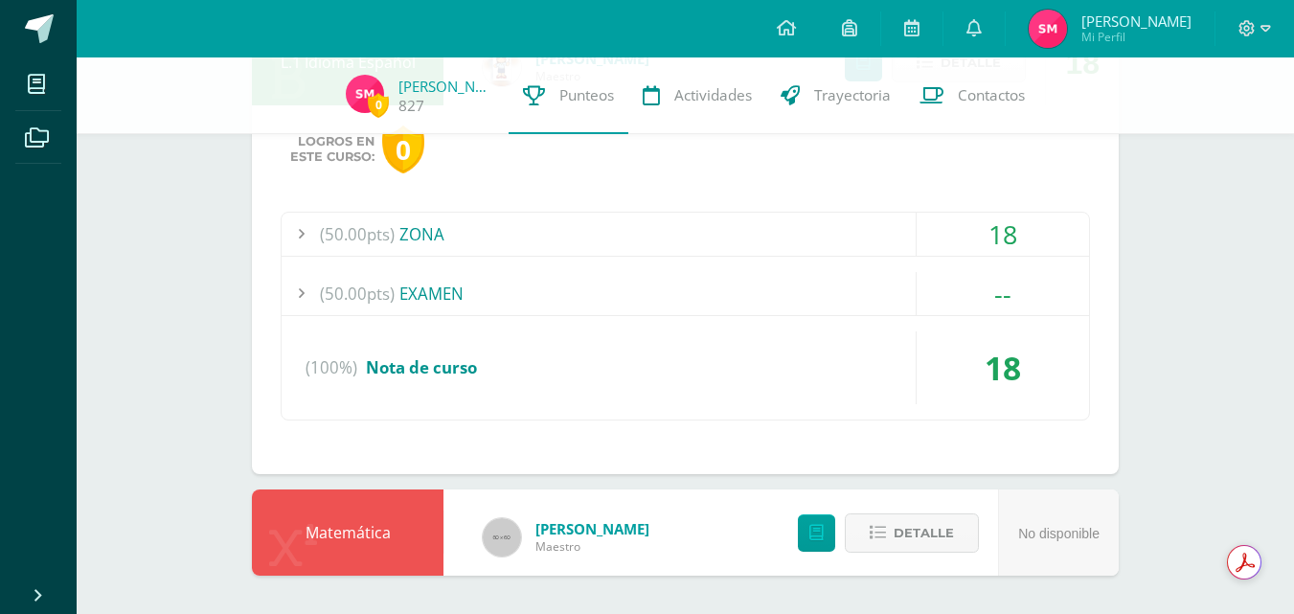
click at [766, 216] on div "(50.00pts) ZONA" at bounding box center [685, 234] width 807 height 43
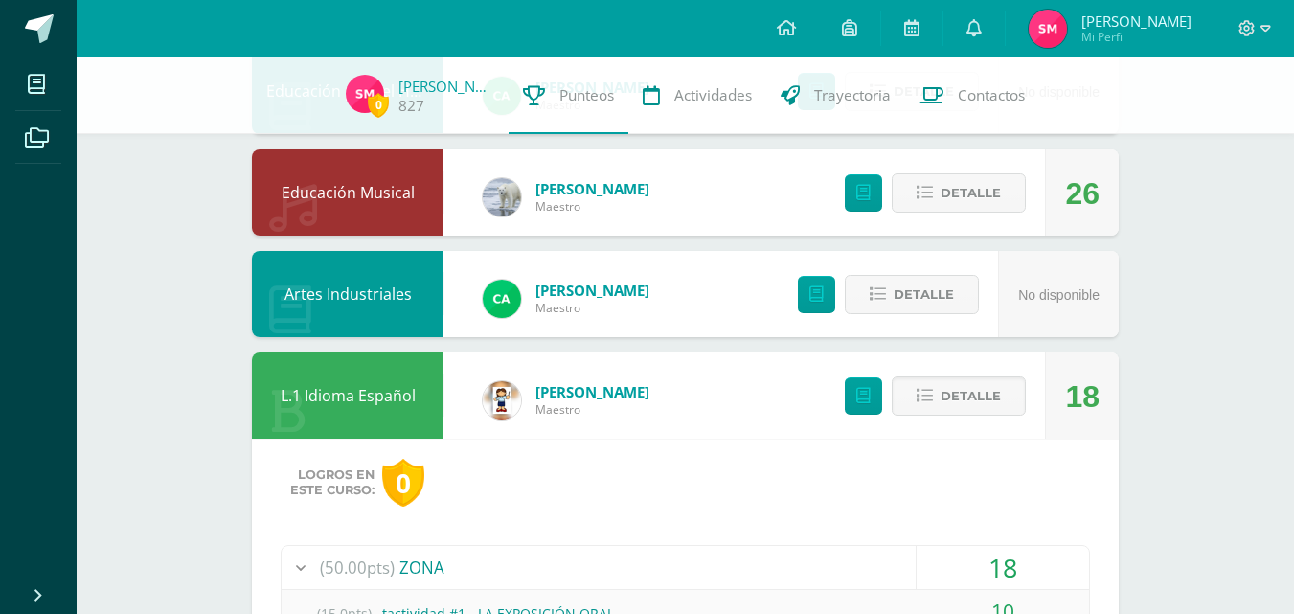
scroll to position [1635, 0]
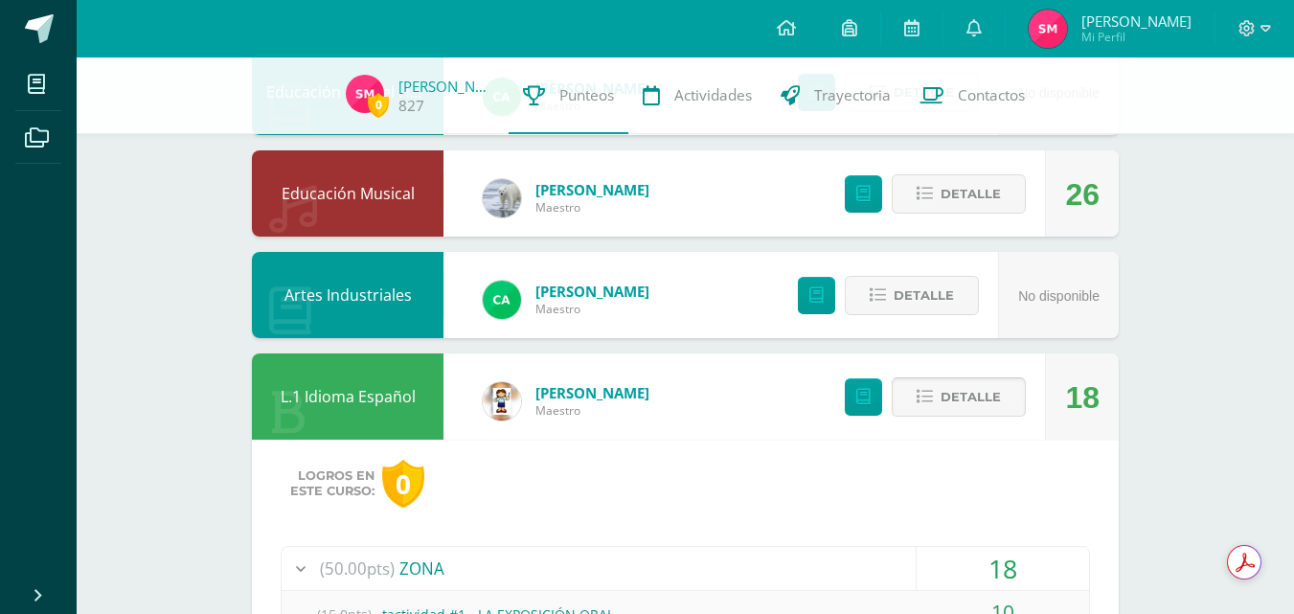
click at [990, 383] on span "Detalle" at bounding box center [970, 396] width 60 height 35
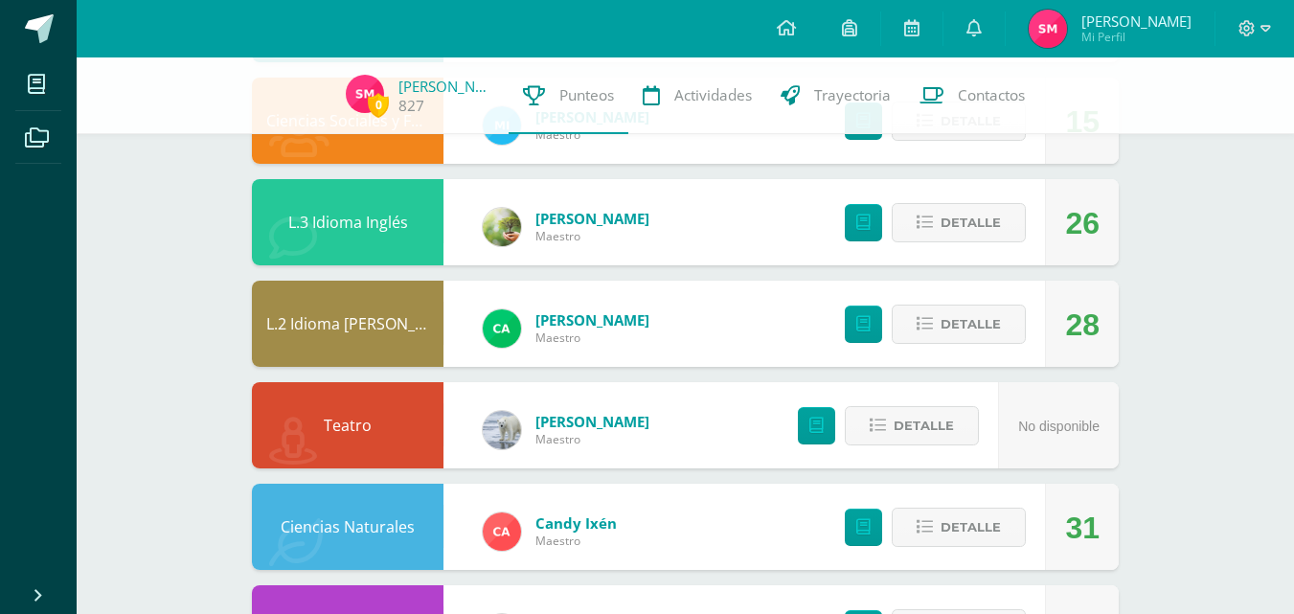
scroll to position [974, 0]
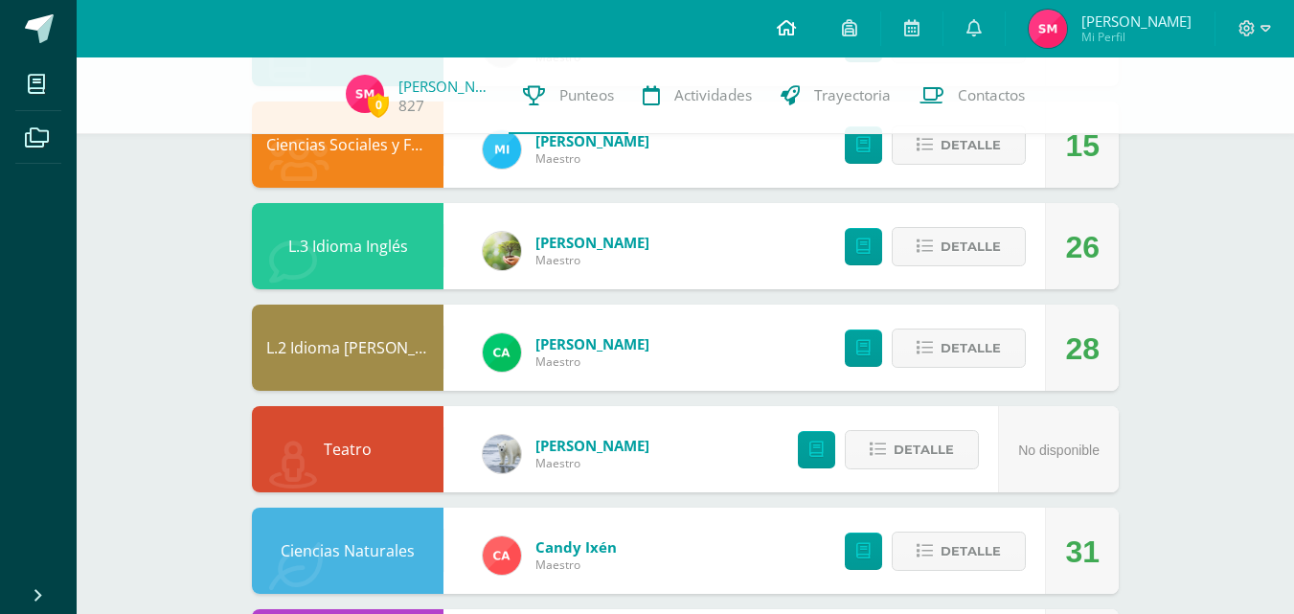
click at [796, 24] on icon at bounding box center [786, 27] width 19 height 17
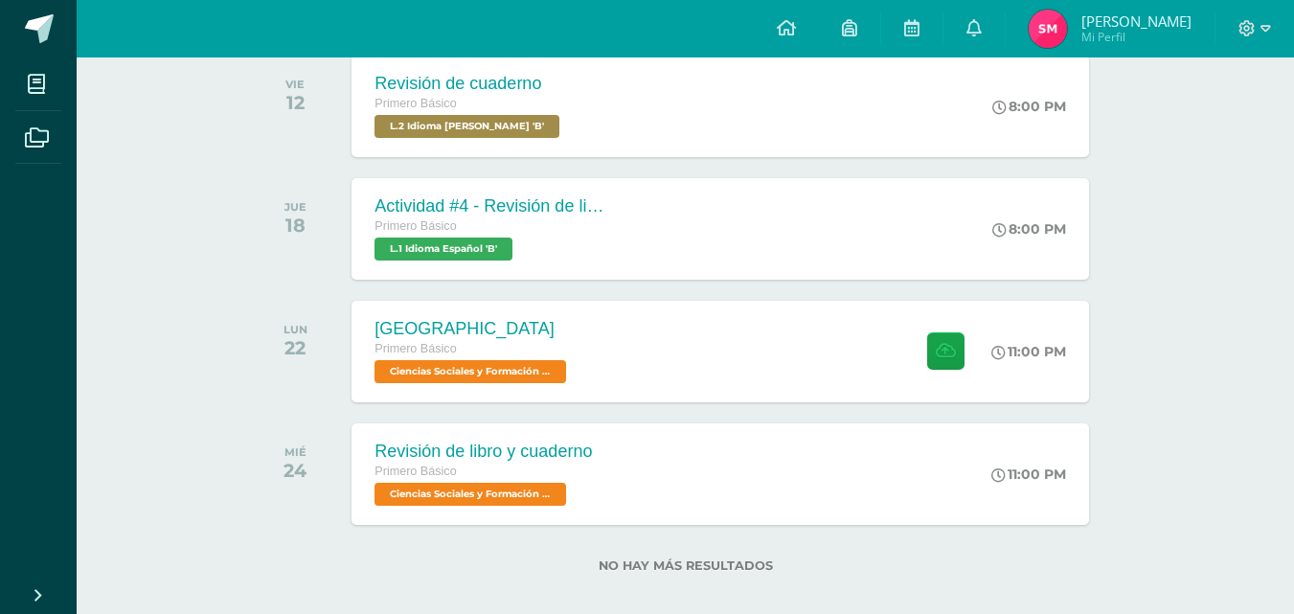
scroll to position [343, 0]
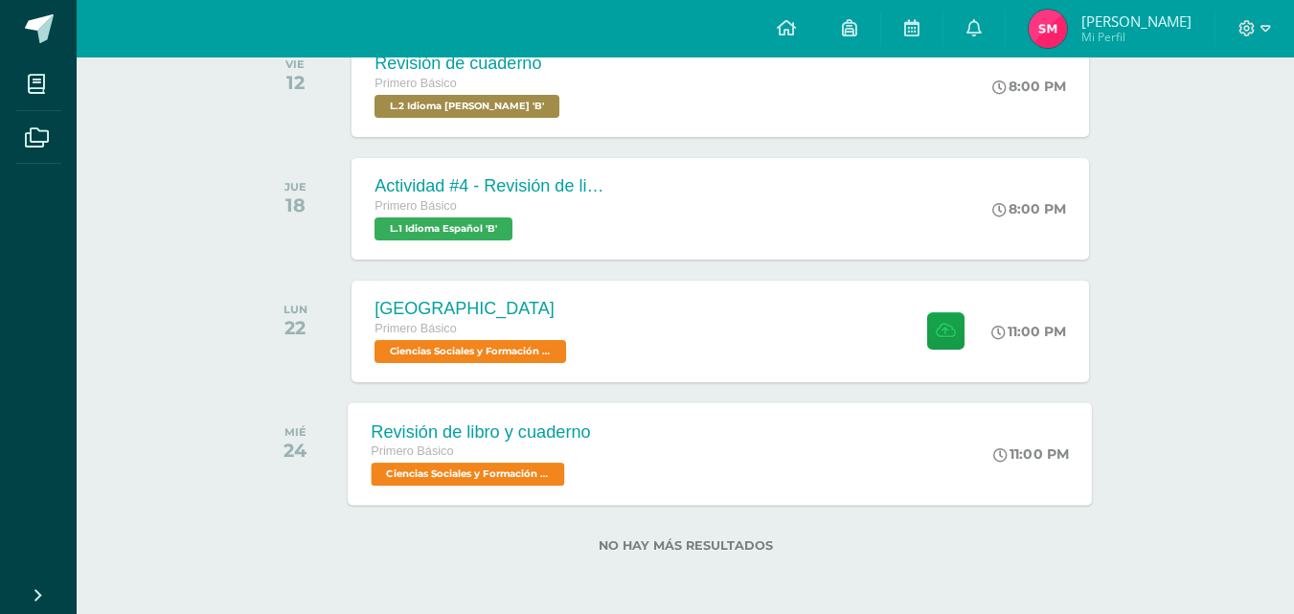
click at [762, 478] on div "Revisión de libro y cuaderno Primero Básico Ciencias Sociales y Formación Ciuda…" at bounding box center [721, 453] width 744 height 102
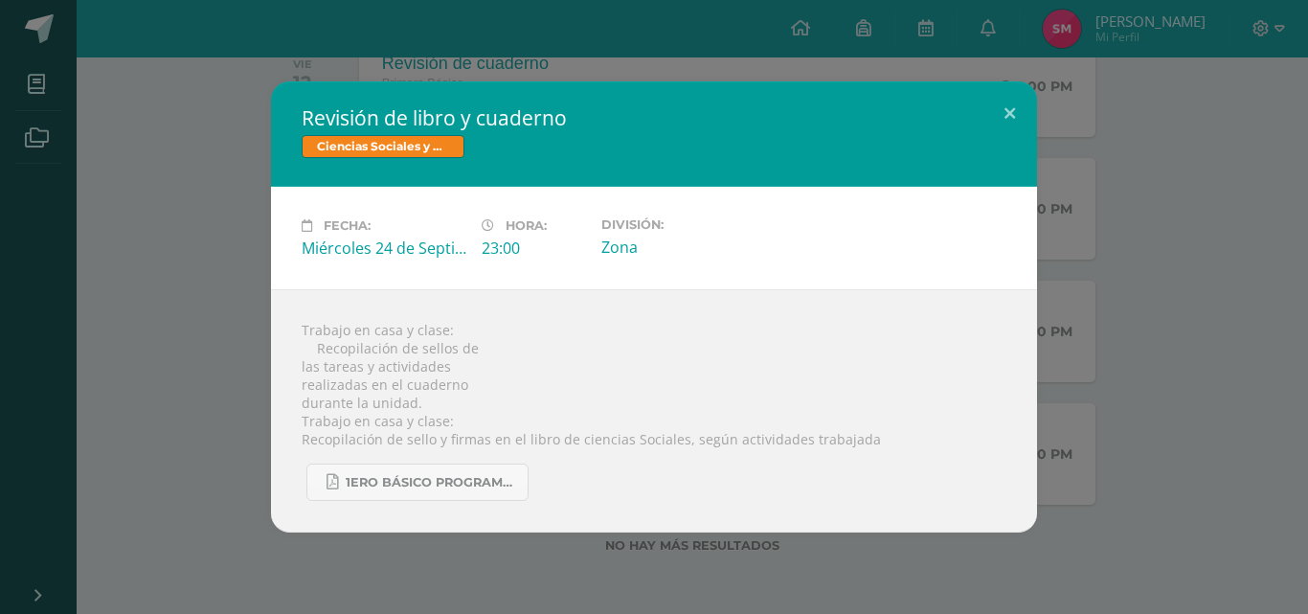
click at [250, 300] on div "Revisión de libro y cuaderno Ciencias Sociales y Formación Ciudadana Fecha: Mié…" at bounding box center [654, 306] width 1293 height 451
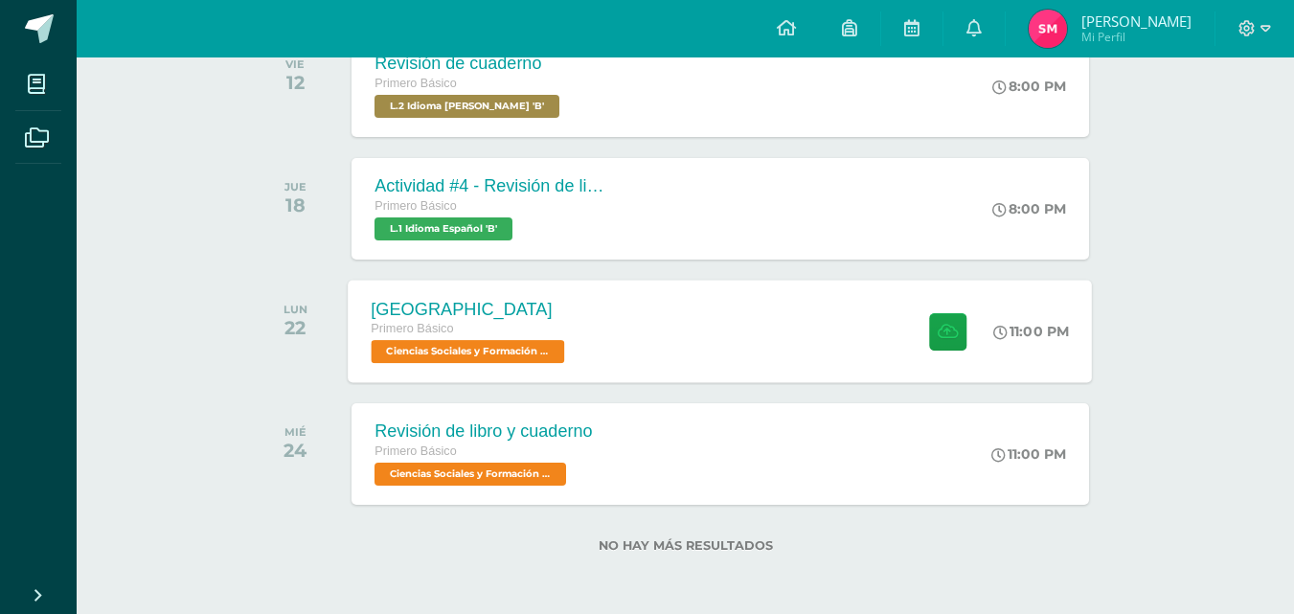
click at [394, 286] on div "Creta Primero Básico Ciencias Sociales y Formación Ciudadana 'B'" at bounding box center [471, 331] width 244 height 102
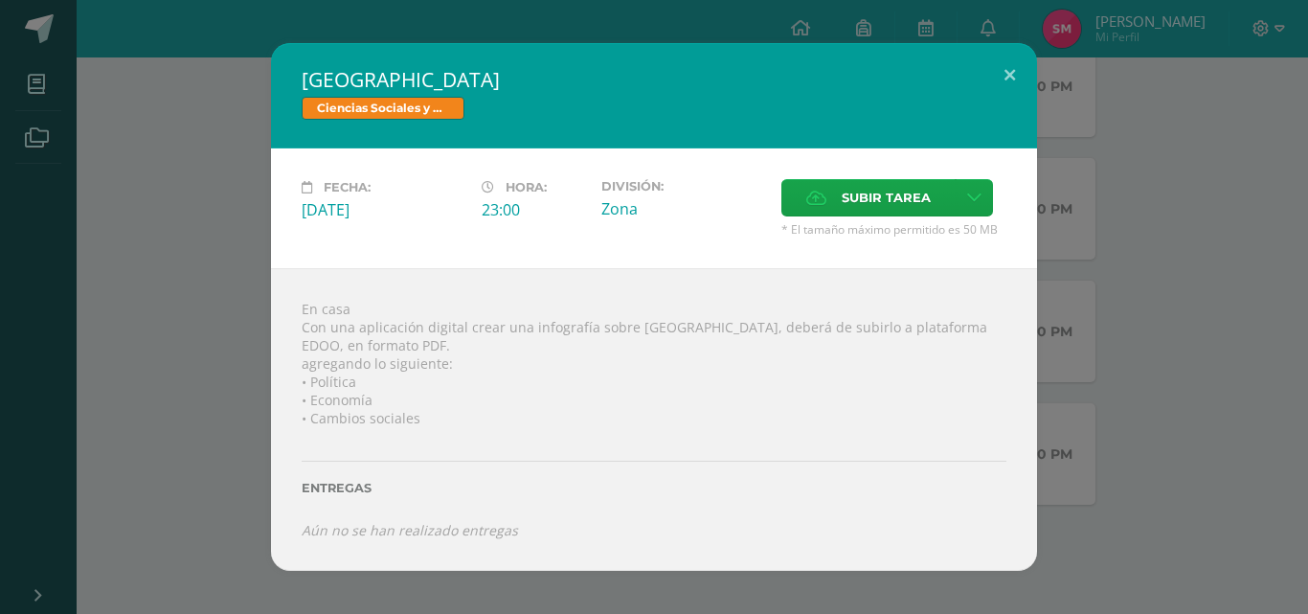
click at [133, 251] on div "Creta Ciencias Sociales y Formación Ciudadana Fecha: Lunes 22 de Septiembre Hor…" at bounding box center [654, 307] width 1293 height 528
